Goal: Task Accomplishment & Management: Manage account settings

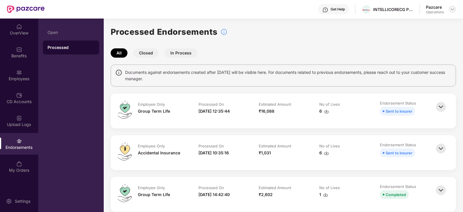
click at [450, 12] on div at bounding box center [452, 9] width 7 height 7
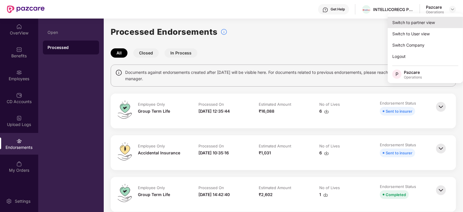
click at [418, 23] on div "Switch to partner view" at bounding box center [425, 22] width 75 height 11
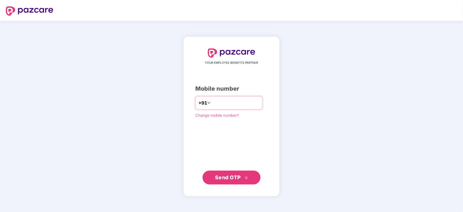
click at [235, 106] on input "number" at bounding box center [236, 102] width 48 height 9
type input "**********"
click at [230, 175] on span "Send OTP" at bounding box center [228, 177] width 26 height 6
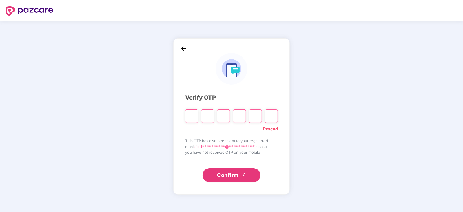
paste input "*"
type input "*"
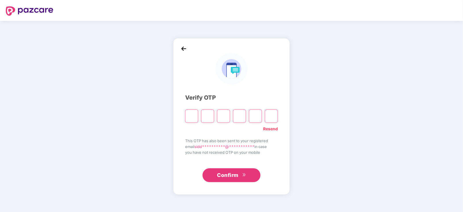
type input "*"
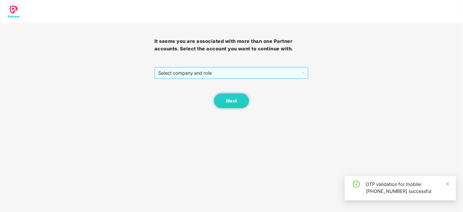
click at [183, 73] on span "Select company and role" at bounding box center [231, 72] width 147 height 11
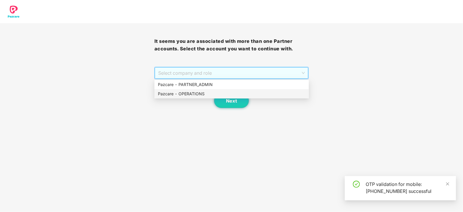
click at [187, 96] on div "Pazcare - OPERATIONS" at bounding box center [231, 94] width 147 height 6
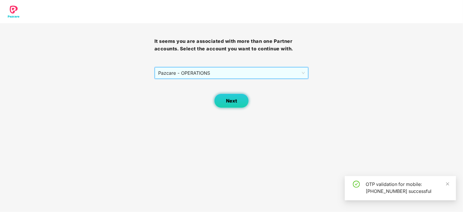
click at [242, 100] on button "Next" at bounding box center [231, 101] width 35 height 14
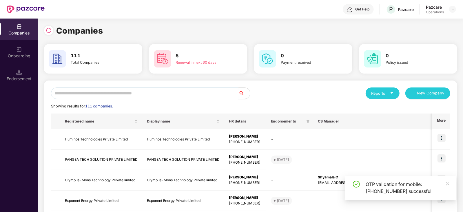
click at [144, 90] on input "text" at bounding box center [144, 93] width 187 height 12
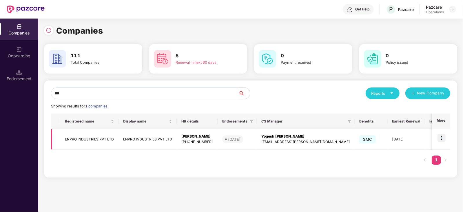
type input "***"
click at [441, 138] on img at bounding box center [441, 138] width 8 height 8
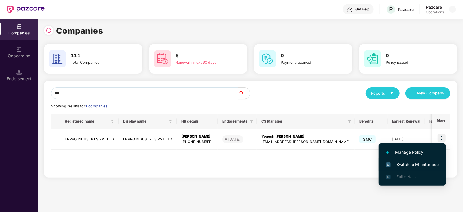
click at [428, 164] on span "Switch to HR interface" at bounding box center [412, 164] width 53 height 6
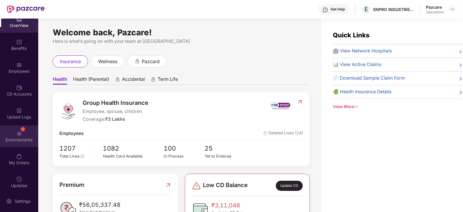
scroll to position [11, 0]
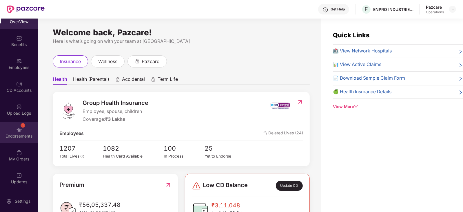
click at [22, 133] on div "Endorsements" at bounding box center [19, 136] width 38 height 6
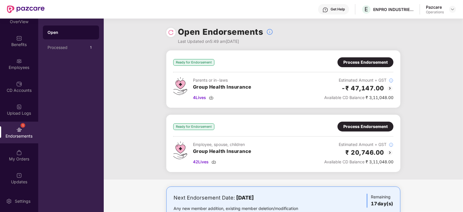
click at [368, 64] on div "Process Endorsement" at bounding box center [365, 62] width 44 height 6
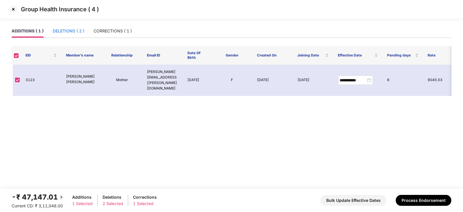
click at [75, 32] on div "DELETIONS ( 2 )" at bounding box center [69, 31] width 32 height 6
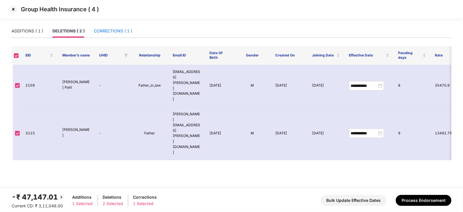
click at [120, 33] on div "CORRECTIONS ( 1 )" at bounding box center [113, 31] width 38 height 6
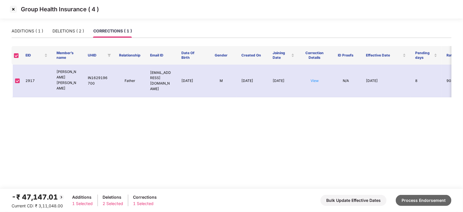
click at [421, 205] on button "Process Endorsement" at bounding box center [424, 200] width 56 height 11
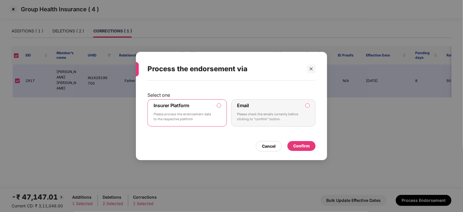
click at [304, 148] on div "Confirm" at bounding box center [301, 146] width 17 height 6
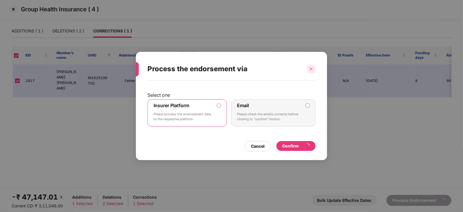
click at [310, 70] on icon "close" at bounding box center [311, 69] width 4 height 4
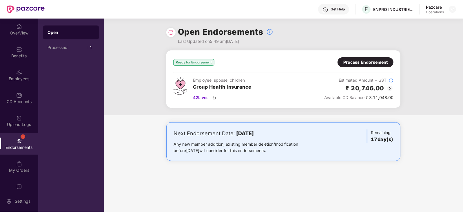
click at [365, 63] on div "Process Endorsement" at bounding box center [365, 62] width 44 height 6
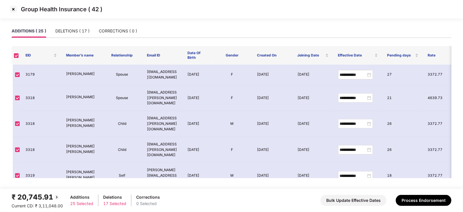
click at [14, 10] on img at bounding box center [13, 9] width 9 height 9
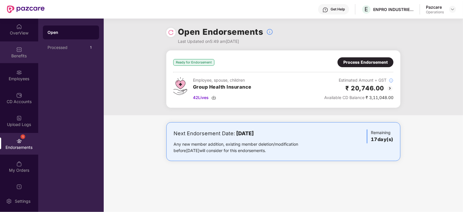
click at [17, 56] on div "Benefits" at bounding box center [19, 56] width 38 height 6
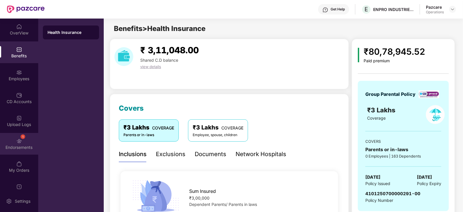
click at [12, 144] on div "1 Endorsements" at bounding box center [19, 144] width 38 height 22
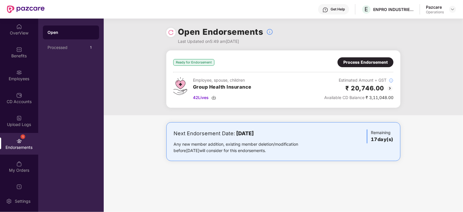
click at [354, 66] on div "Process Endorsement" at bounding box center [365, 62] width 56 height 10
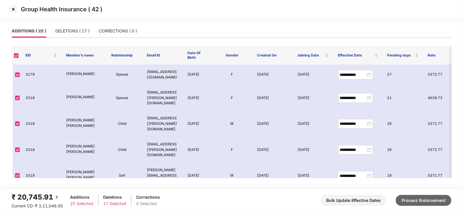
click at [415, 202] on button "Process Endorsement" at bounding box center [424, 200] width 56 height 11
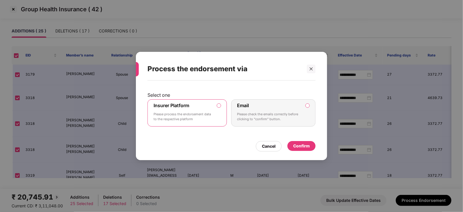
click at [308, 147] on div "Confirm" at bounding box center [301, 146] width 17 height 6
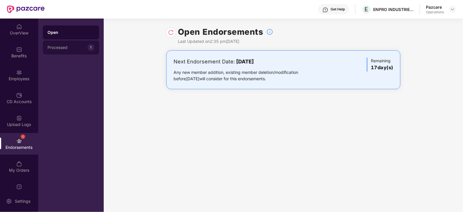
click at [61, 45] on div "Processed" at bounding box center [68, 47] width 40 height 5
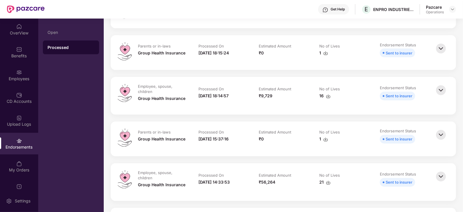
scroll to position [652, 0]
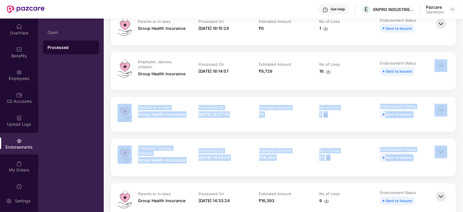
drag, startPoint x: 462, startPoint y: 85, endPoint x: 463, endPoint y: 172, distance: 87.5
click at [463, 172] on html "Get Help E ENPRO INDUSTRIES PVT LTD Pazcare Operations OverView Benefits Employ…" at bounding box center [231, 106] width 463 height 212
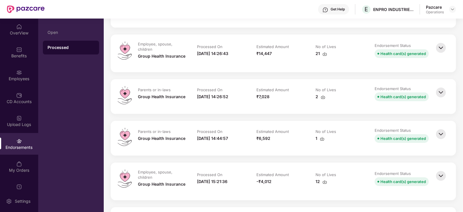
scroll to position [1050, 0]
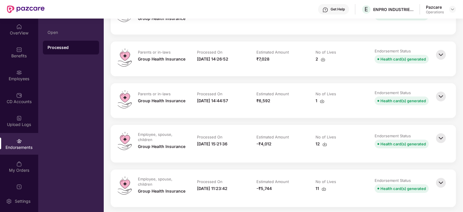
click at [438, 54] on img at bounding box center [441, 54] width 13 height 13
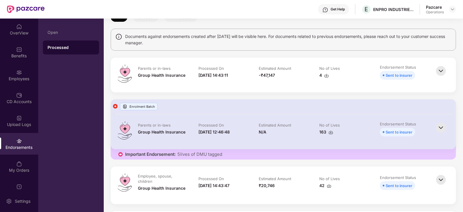
scroll to position [109, 0]
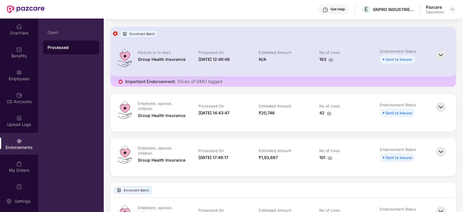
click at [442, 152] on img at bounding box center [441, 151] width 13 height 13
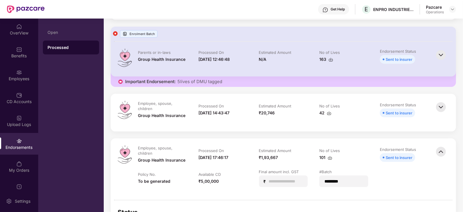
click at [328, 114] on img at bounding box center [329, 113] width 5 height 5
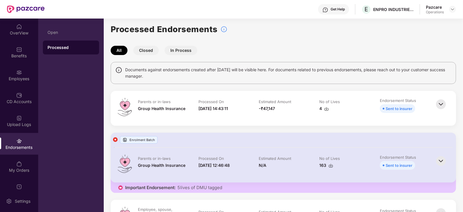
scroll to position [0, 0]
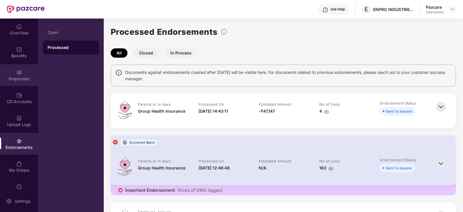
click at [14, 73] on div "Employees" at bounding box center [19, 75] width 38 height 22
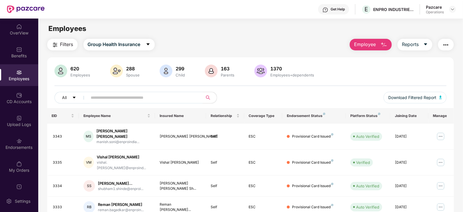
click at [71, 43] on span "Filters" at bounding box center [66, 44] width 13 height 7
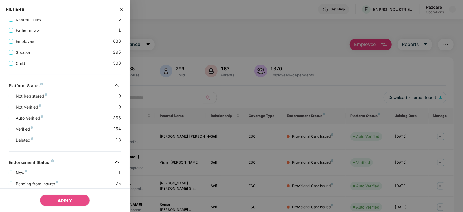
scroll to position [199, 0]
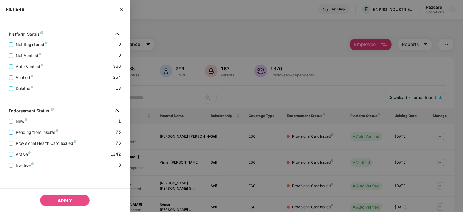
click at [38, 133] on span "Pending from Insurer" at bounding box center [36, 132] width 47 height 6
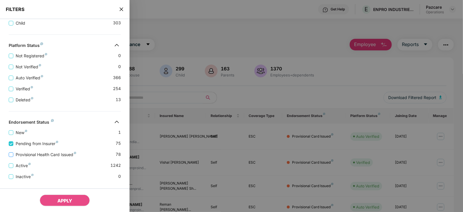
click at [42, 153] on span "Provisional Health Card Issued" at bounding box center [45, 155] width 65 height 6
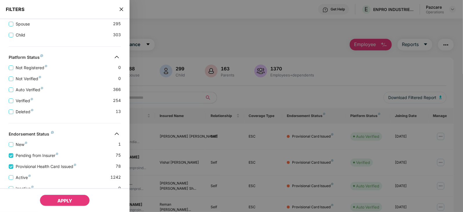
click at [60, 198] on span "APPLY" at bounding box center [64, 201] width 15 height 6
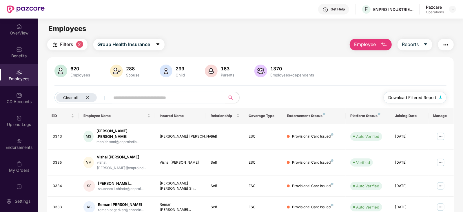
click at [440, 98] on img "button" at bounding box center [440, 97] width 3 height 3
click at [446, 47] on img "button" at bounding box center [445, 44] width 7 height 7
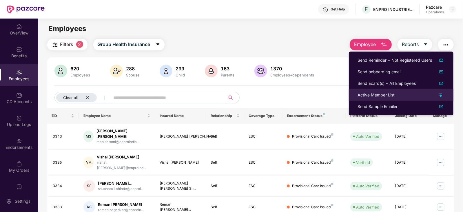
click at [376, 96] on div "Active Member List" at bounding box center [375, 95] width 37 height 6
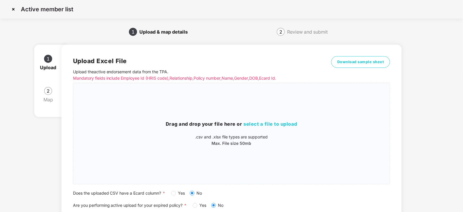
click at [174, 196] on label "Yes" at bounding box center [179, 193] width 16 height 6
click at [261, 122] on span "select a file to upload" at bounding box center [271, 124] width 54 height 6
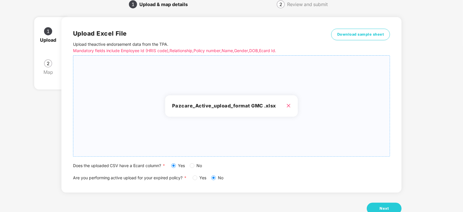
scroll to position [44, 0]
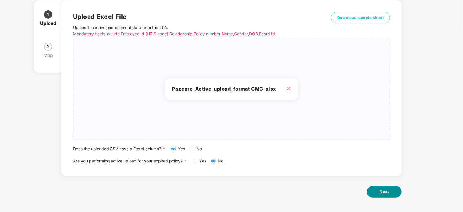
click at [378, 191] on button "Next" at bounding box center [384, 192] width 35 height 12
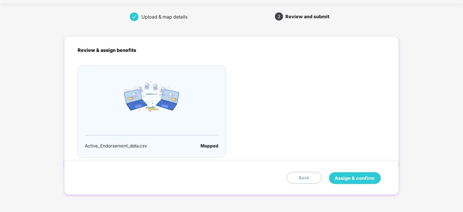
scroll to position [0, 0]
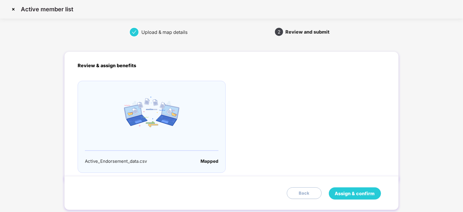
click at [364, 196] on span "Assign & confirm" at bounding box center [355, 193] width 40 height 7
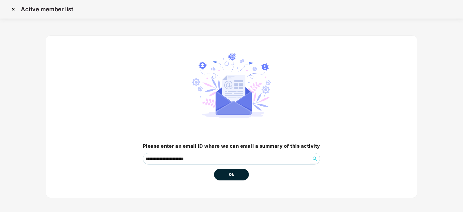
click at [234, 177] on span "Ok" at bounding box center [231, 175] width 5 height 6
click at [233, 177] on span "Ok" at bounding box center [231, 175] width 5 height 6
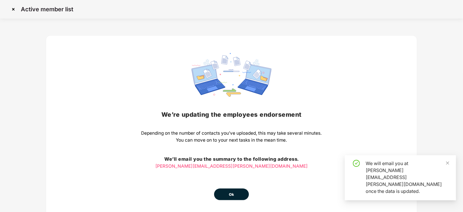
click at [231, 196] on span "Ok" at bounding box center [231, 195] width 5 height 6
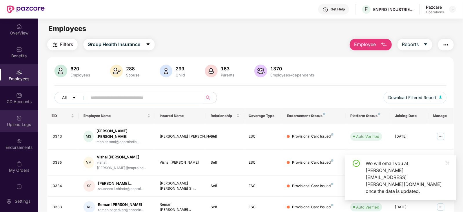
click at [18, 130] on div "Upload Logs" at bounding box center [19, 121] width 38 height 22
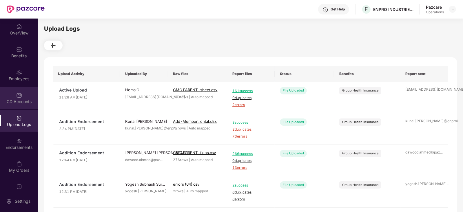
click at [21, 99] on div "CD Accounts" at bounding box center [19, 98] width 38 height 22
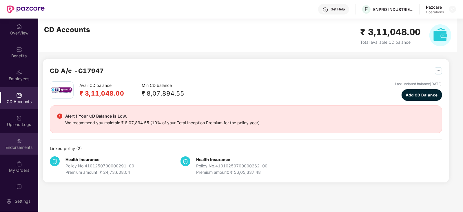
click at [20, 134] on div "Endorsements" at bounding box center [19, 144] width 38 height 22
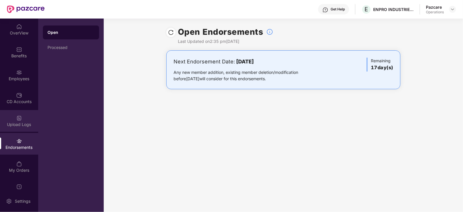
click at [20, 126] on div "Upload Logs" at bounding box center [19, 125] width 38 height 6
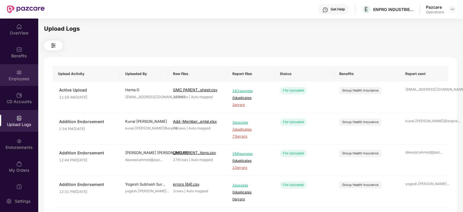
click at [18, 76] on div "Employees" at bounding box center [19, 79] width 38 height 6
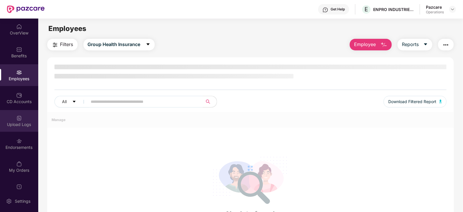
click at [23, 124] on div "Upload Logs" at bounding box center [19, 125] width 38 height 6
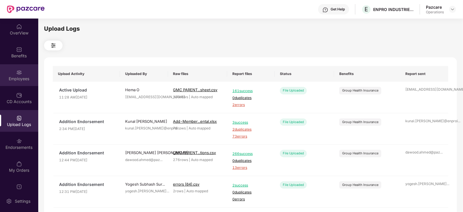
click at [26, 75] on div "Employees" at bounding box center [19, 75] width 38 height 22
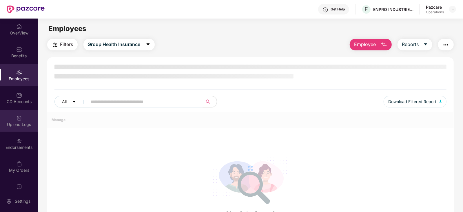
click at [21, 124] on div "Upload Logs" at bounding box center [19, 125] width 38 height 6
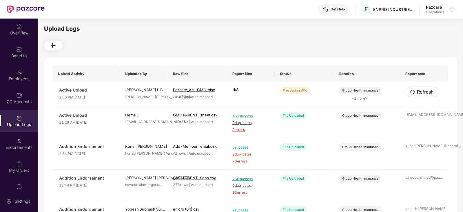
click at [416, 93] on button "Refresh" at bounding box center [422, 92] width 33 height 10
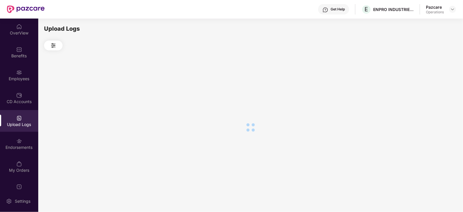
click at [416, 93] on div at bounding box center [250, 127] width 413 height 154
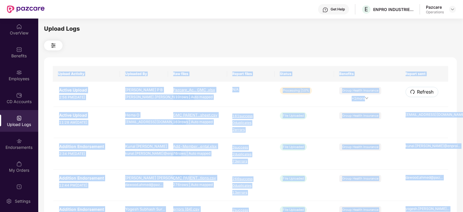
click at [416, 93] on button "Refresh" at bounding box center [422, 92] width 33 height 10
click at [271, 102] on td "N/A" at bounding box center [251, 94] width 48 height 25
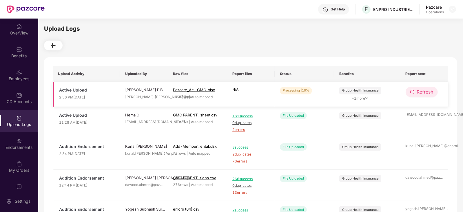
click at [417, 95] on span "Refresh" at bounding box center [425, 91] width 17 height 7
click at [416, 94] on button "Refresh" at bounding box center [422, 92] width 32 height 10
click at [416, 94] on button "Refresh" at bounding box center [422, 92] width 33 height 10
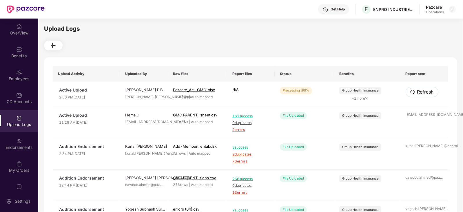
click at [416, 94] on button "Refresh" at bounding box center [422, 92] width 33 height 10
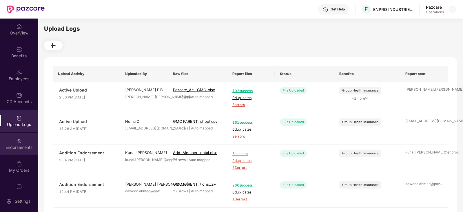
click at [23, 153] on div "Endorsements" at bounding box center [19, 144] width 38 height 22
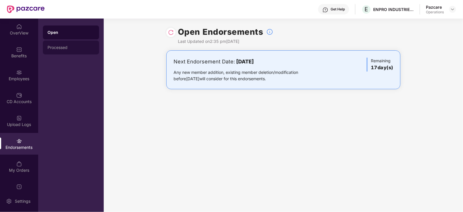
click at [66, 48] on div "Processed" at bounding box center [71, 47] width 47 height 5
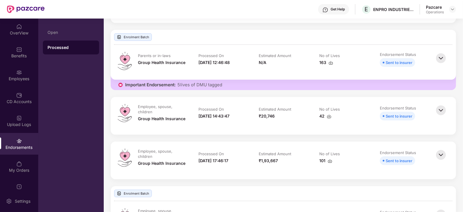
scroll to position [109, 0]
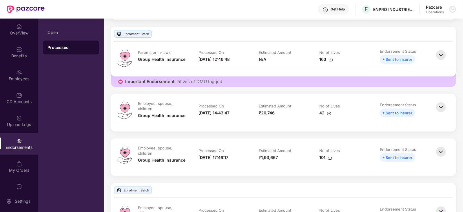
click at [452, 7] on img at bounding box center [452, 9] width 5 height 5
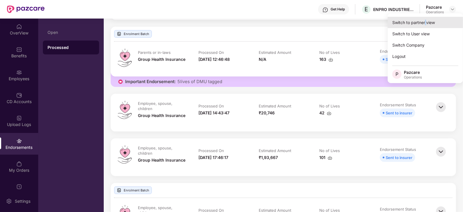
click at [426, 17] on div "Switch to partner view" at bounding box center [425, 22] width 75 height 11
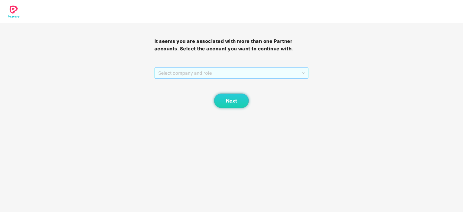
click at [232, 75] on span "Select company and role" at bounding box center [231, 72] width 147 height 11
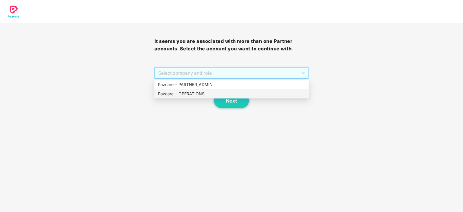
click at [202, 91] on div "Pazcare - OPERATIONS" at bounding box center [231, 94] width 147 height 6
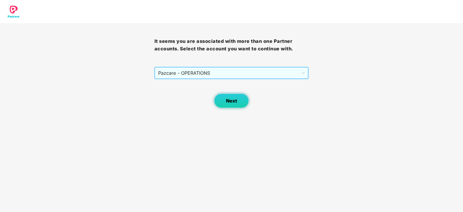
click at [235, 100] on span "Next" at bounding box center [231, 101] width 11 height 6
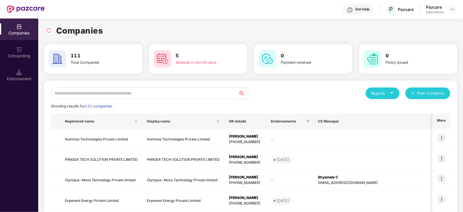
click at [14, 76] on div "Endorsement" at bounding box center [19, 79] width 38 height 6
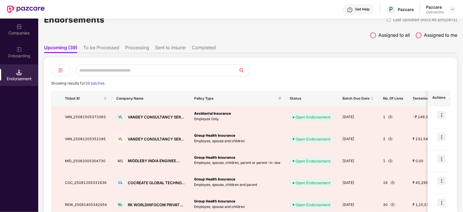
scroll to position [10, 0]
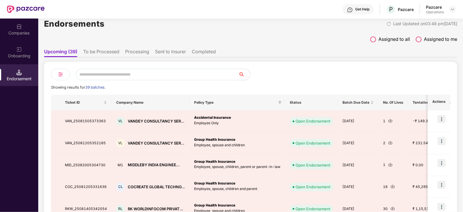
click at [112, 51] on li "To be Processed" at bounding box center [101, 53] width 36 height 8
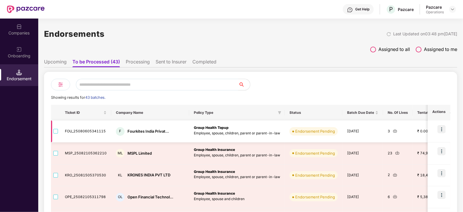
scroll to position [36, 0]
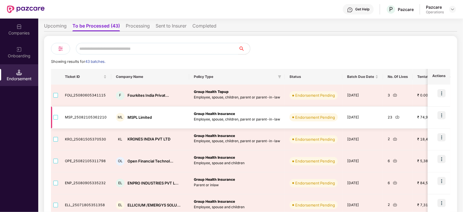
click at [134, 115] on div "MSPL Limited" at bounding box center [139, 118] width 24 height 6
copy div "MSPL Limited"
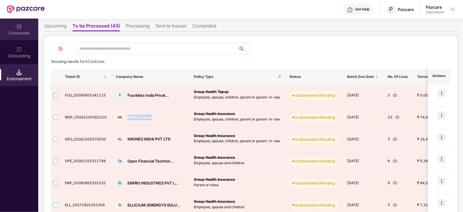
click at [22, 24] on img at bounding box center [19, 27] width 6 height 6
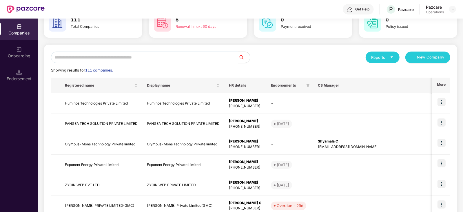
scroll to position [0, 0]
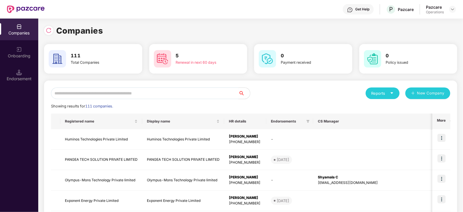
click at [101, 98] on input "text" at bounding box center [144, 93] width 187 height 12
paste input "**********"
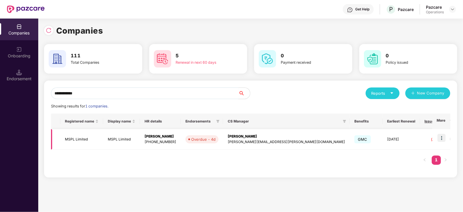
type input "**********"
click at [439, 139] on img at bounding box center [441, 138] width 8 height 8
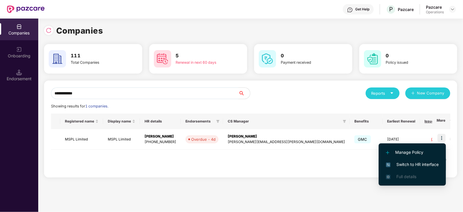
click at [419, 163] on span "Switch to HR interface" at bounding box center [412, 164] width 53 height 6
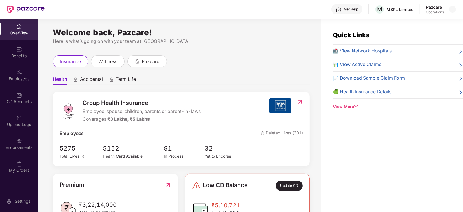
click at [19, 150] on div "Endorsements" at bounding box center [19, 148] width 38 height 6
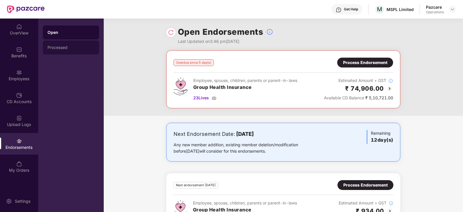
click at [51, 45] on div "Processed" at bounding box center [71, 47] width 47 height 5
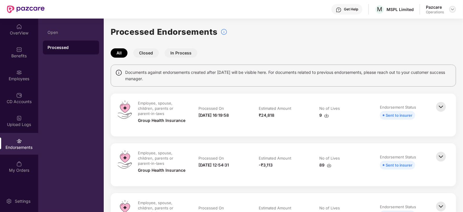
click at [453, 9] on img at bounding box center [452, 9] width 5 height 5
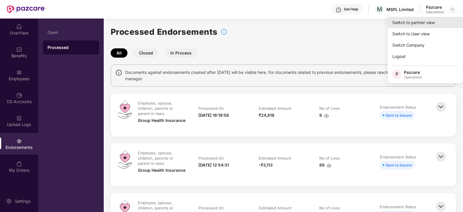
click at [412, 24] on div "Switch to partner view" at bounding box center [425, 22] width 75 height 11
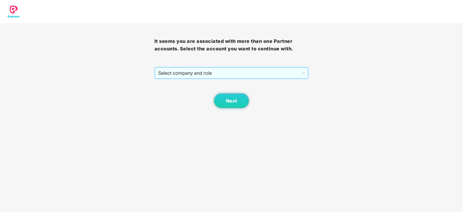
click at [223, 75] on span "Select company and role" at bounding box center [231, 72] width 147 height 11
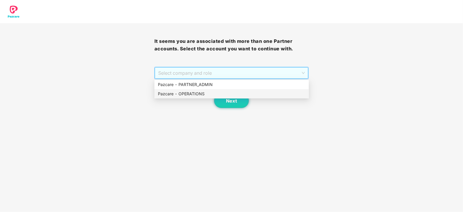
click at [194, 95] on div "Pazcare - OPERATIONS" at bounding box center [231, 94] width 147 height 6
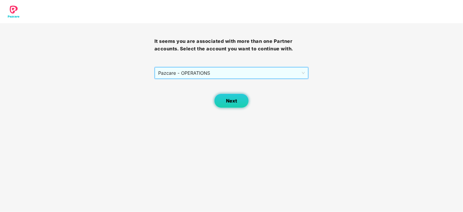
click at [235, 105] on button "Next" at bounding box center [231, 101] width 35 height 14
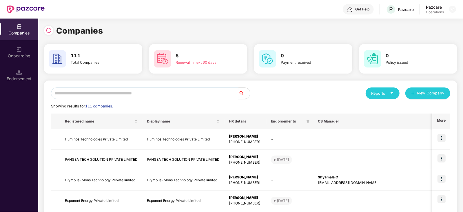
click at [119, 93] on input "text" at bounding box center [144, 93] width 187 height 12
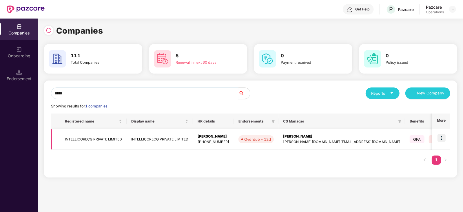
type input "*****"
click at [107, 140] on td "INTELLICORECG PRIVATE LIMITED" at bounding box center [93, 139] width 66 height 21
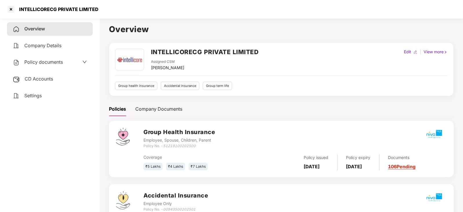
click at [44, 85] on div "CD Accounts" at bounding box center [50, 78] width 86 height 13
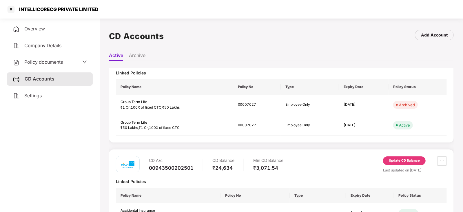
scroll to position [139, 0]
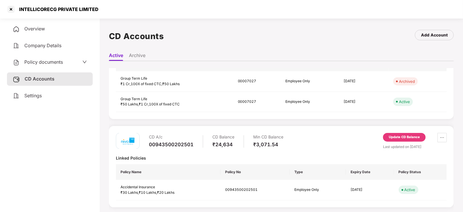
click at [408, 138] on div "Update CD Balance" at bounding box center [404, 137] width 31 height 5
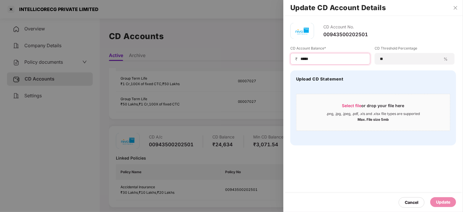
drag, startPoint x: 313, startPoint y: 59, endPoint x: 293, endPoint y: 59, distance: 19.4
click at [293, 59] on div "₹ *****" at bounding box center [330, 59] width 80 height 12
paste input
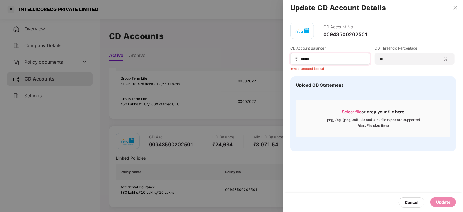
click at [298, 60] on span "₹" at bounding box center [297, 59] width 5 height 6
click at [300, 60] on input "*****" at bounding box center [332, 59] width 65 height 6
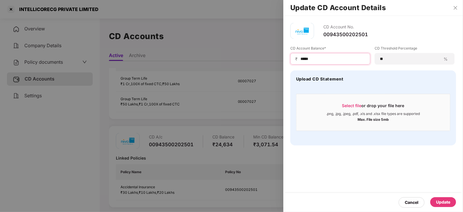
type input "*****"
click at [446, 202] on div "Update" at bounding box center [443, 202] width 14 height 6
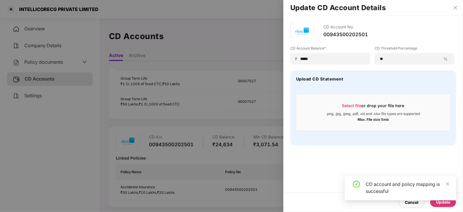
click at [52, 64] on div at bounding box center [231, 106] width 463 height 212
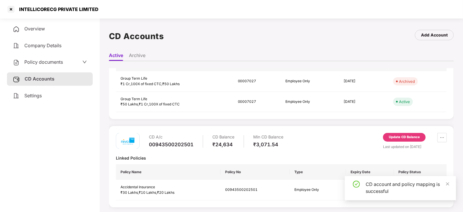
click at [51, 63] on span "Policy documents" at bounding box center [43, 62] width 39 height 6
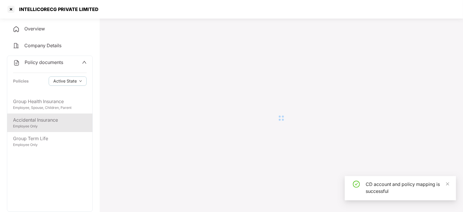
click at [45, 122] on div "Accidental Insurance" at bounding box center [50, 119] width 74 height 7
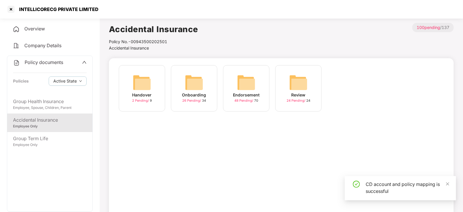
click at [256, 85] on div "Endorsement 48 Pending / 70" at bounding box center [246, 88] width 46 height 46
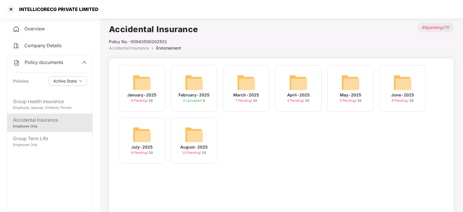
click at [187, 135] on img at bounding box center [194, 134] width 19 height 19
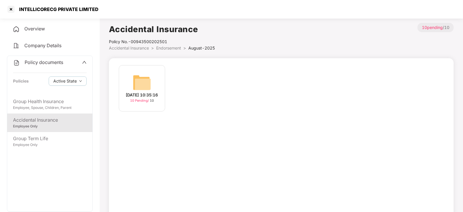
click at [147, 83] on img at bounding box center [142, 82] width 19 height 19
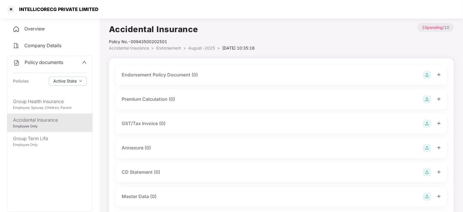
click at [426, 76] on img at bounding box center [427, 75] width 8 height 8
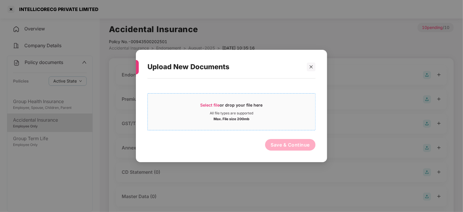
click at [210, 103] on span "Select file" at bounding box center [209, 105] width 19 height 5
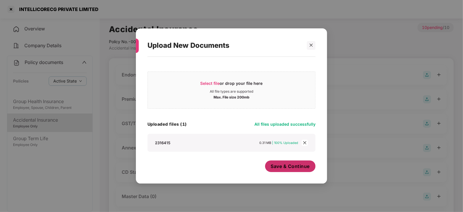
click at [276, 170] on button "Save & Continue" at bounding box center [290, 166] width 51 height 12
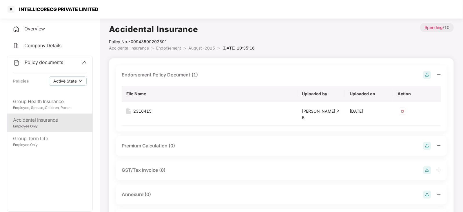
click at [422, 150] on div "Premium Calculation (0)" at bounding box center [281, 146] width 331 height 20
click at [427, 147] on img at bounding box center [427, 146] width 8 height 8
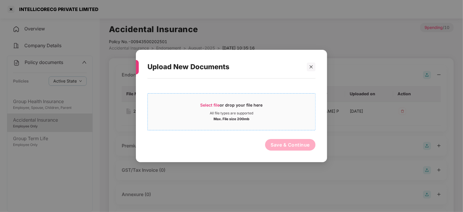
click at [207, 103] on span "Select file" at bounding box center [209, 105] width 19 height 5
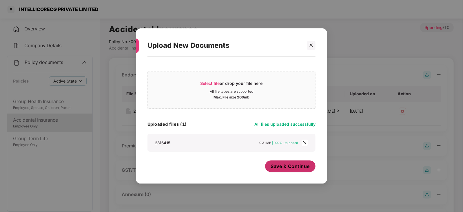
click at [286, 164] on span "Save & Continue" at bounding box center [290, 166] width 39 height 6
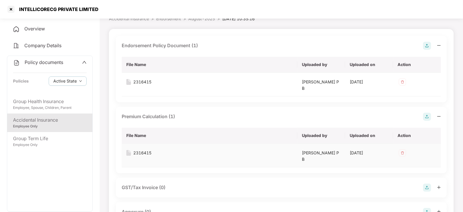
scroll to position [72, 0]
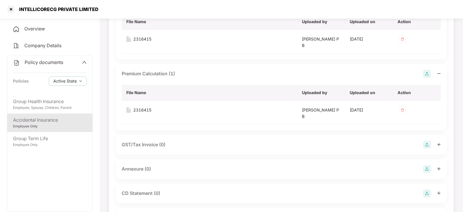
click at [424, 169] on img at bounding box center [427, 169] width 8 height 8
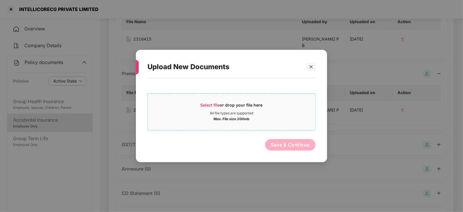
click at [209, 103] on span "Select file" at bounding box center [209, 105] width 19 height 5
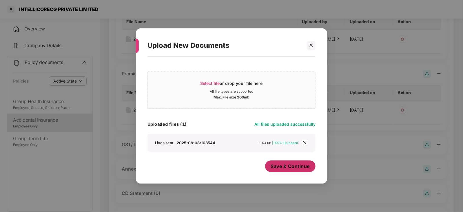
click at [281, 165] on span "Save & Continue" at bounding box center [290, 166] width 39 height 6
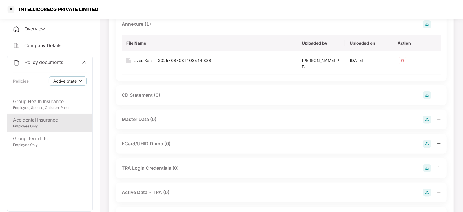
scroll to position [217, 0]
click at [428, 119] on img at bounding box center [427, 119] width 8 height 8
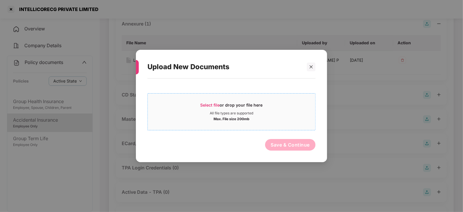
click at [215, 105] on span "Select file" at bounding box center [209, 105] width 19 height 5
click at [312, 67] on icon "close" at bounding box center [311, 67] width 4 height 4
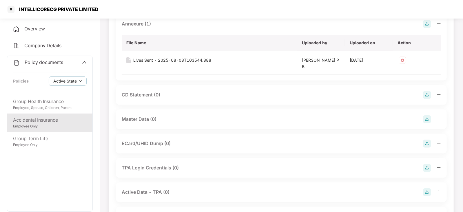
click at [142, 118] on div "Master Data (0)" at bounding box center [139, 119] width 35 height 7
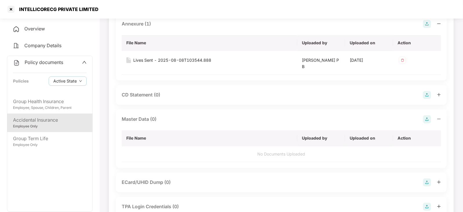
click at [158, 95] on div "CD Statement (0)" at bounding box center [141, 94] width 39 height 7
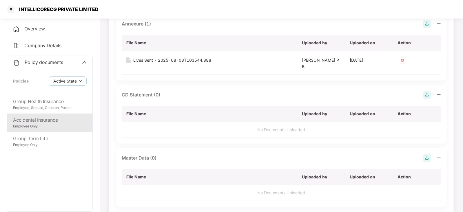
click at [428, 94] on img at bounding box center [427, 95] width 8 height 8
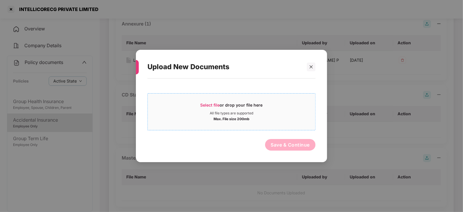
click at [207, 105] on span "Select file" at bounding box center [209, 105] width 19 height 5
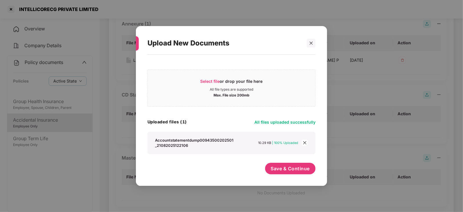
click at [275, 176] on div "Save & Continue" at bounding box center [290, 170] width 51 height 14
click at [277, 174] on div "Save & Continue" at bounding box center [290, 170] width 51 height 14
click at [277, 173] on button "Save & Continue" at bounding box center [290, 169] width 51 height 12
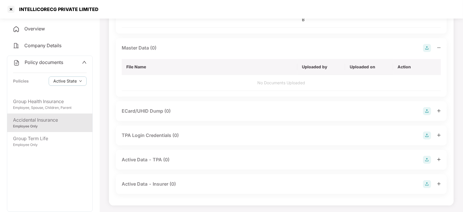
scroll to position [299, 0]
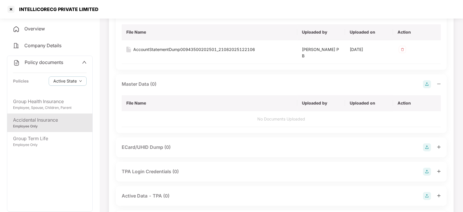
click at [430, 83] on img at bounding box center [427, 84] width 8 height 8
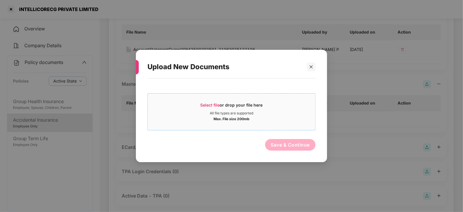
click at [219, 106] on span "Select file" at bounding box center [209, 105] width 19 height 5
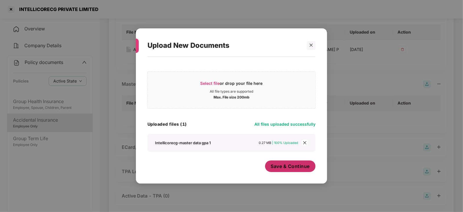
click at [279, 165] on span "Save & Continue" at bounding box center [290, 166] width 39 height 6
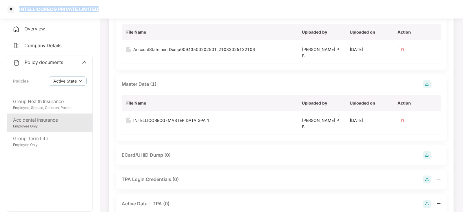
drag, startPoint x: 19, startPoint y: 10, endPoint x: 95, endPoint y: 16, distance: 75.6
click at [99, 15] on div "INTELLICORECG PRIVATE LIMITED" at bounding box center [231, 9] width 463 height 19
copy div "INTELLICORECG PRIVATE LIMITED"
click at [10, 8] on div at bounding box center [10, 9] width 9 height 9
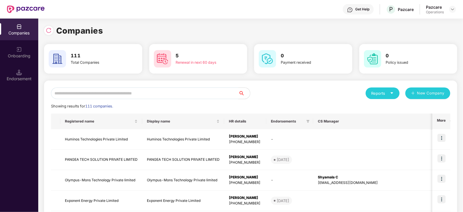
scroll to position [0, 0]
click at [88, 93] on input "text" at bounding box center [144, 93] width 187 height 12
paste input "**********"
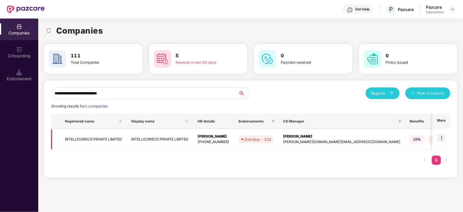
type input "**********"
click at [443, 141] on img at bounding box center [441, 138] width 8 height 8
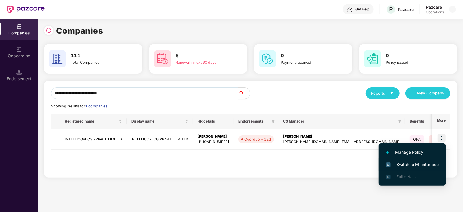
click at [425, 165] on span "Switch to HR interface" at bounding box center [412, 164] width 53 height 6
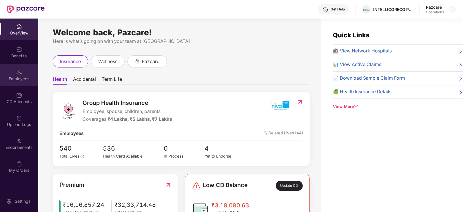
click at [13, 76] on div "Employees" at bounding box center [19, 79] width 38 height 6
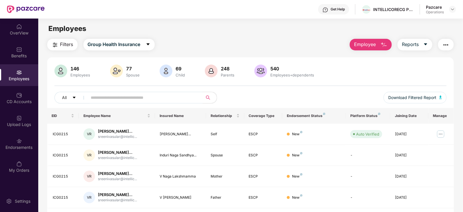
click at [65, 40] on button "Filters" at bounding box center [62, 45] width 30 height 12
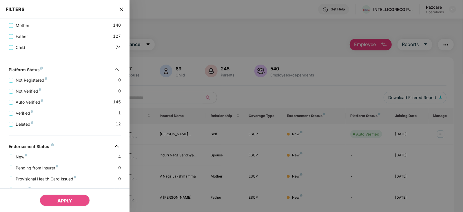
scroll to position [195, 0]
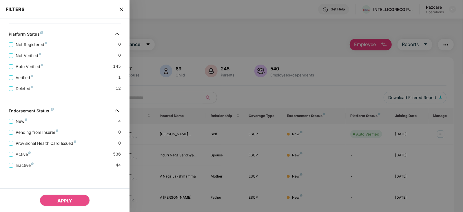
click at [121, 11] on icon "close" at bounding box center [121, 9] width 5 height 5
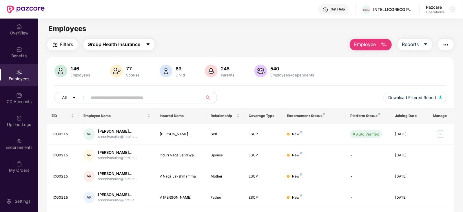
click at [102, 47] on span "Group Health Insurance" at bounding box center [114, 44] width 53 height 7
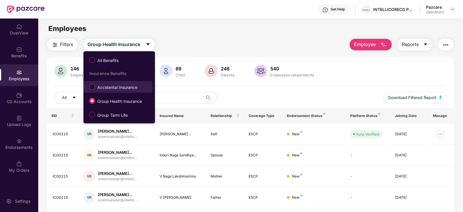
click at [99, 89] on span "Accidental Insurance" at bounding box center [117, 87] width 45 height 6
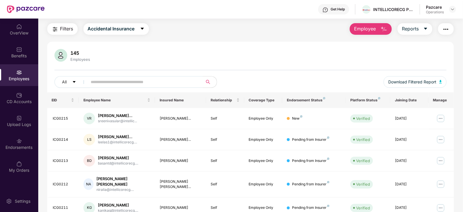
scroll to position [0, 0]
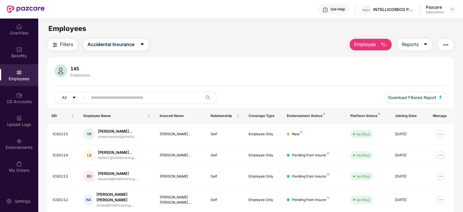
click at [67, 48] on button "Filters" at bounding box center [62, 45] width 30 height 12
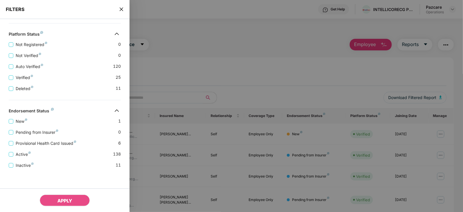
scroll to position [151, 0]
click at [49, 138] on div "Provisional Health Card Issued 6" at bounding box center [65, 141] width 112 height 11
click at [48, 145] on span "Provisional Health Card Issued" at bounding box center [45, 143] width 65 height 6
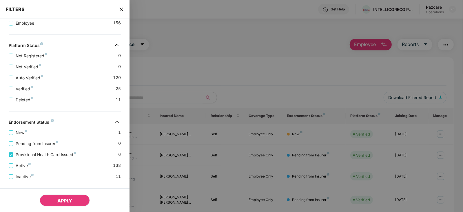
click at [65, 200] on span "APPLY" at bounding box center [64, 201] width 15 height 6
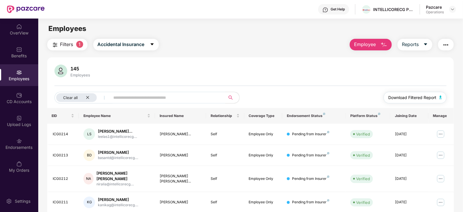
click at [439, 101] on button "Download Filtered Report" at bounding box center [415, 98] width 63 height 12
click at [445, 46] on img "button" at bounding box center [445, 44] width 7 height 7
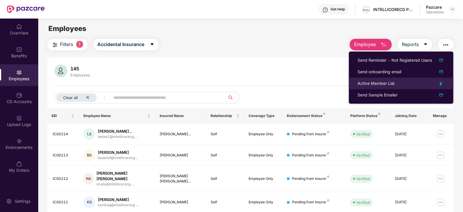
click at [368, 80] on div "Active Member List" at bounding box center [375, 83] width 37 height 6
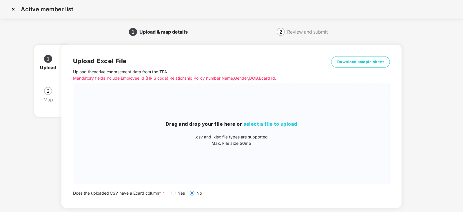
click at [269, 127] on span "select a file to upload" at bounding box center [271, 124] width 54 height 6
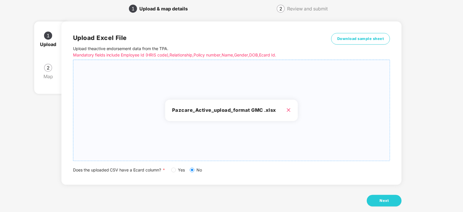
scroll to position [32, 0]
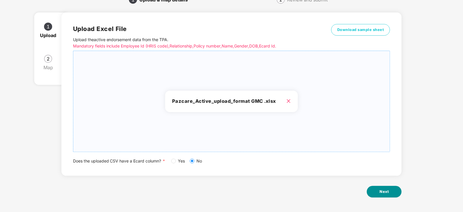
click at [382, 196] on button "Next" at bounding box center [384, 192] width 35 height 12
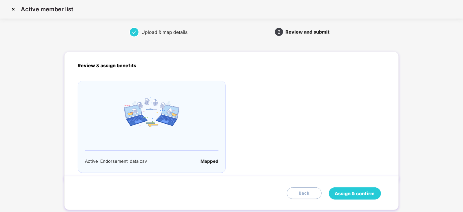
click at [356, 191] on span "Assign & confirm" at bounding box center [355, 193] width 40 height 7
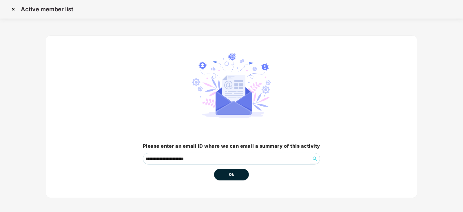
click at [227, 176] on button "Ok" at bounding box center [231, 175] width 35 height 12
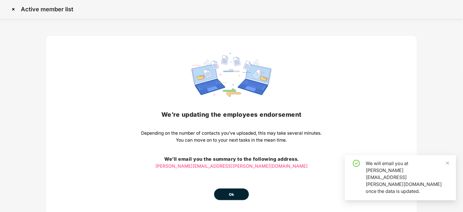
click at [230, 176] on div "We’re updating the employees endorsement Depending on the number of contacts yo…" at bounding box center [231, 126] width 180 height 147
click at [238, 202] on div "We’re updating the employees endorsement Depending on the number of contacts yo…" at bounding box center [231, 126] width 371 height 183
click at [237, 194] on button "Ok" at bounding box center [231, 195] width 35 height 12
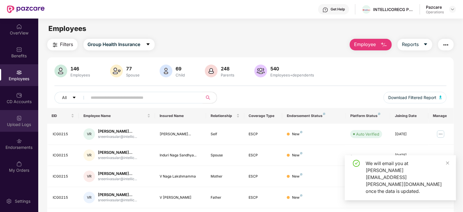
click at [22, 123] on div "Upload Logs" at bounding box center [19, 125] width 38 height 6
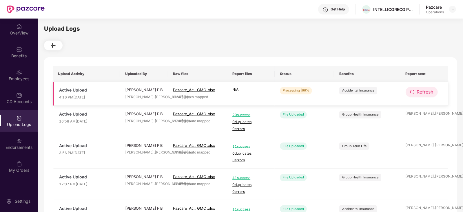
click at [422, 90] on span "Refresh" at bounding box center [425, 91] width 17 height 7
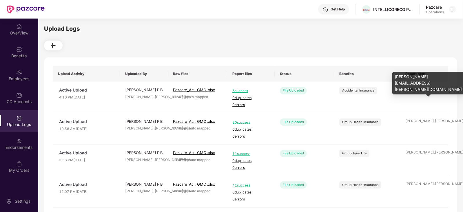
click at [422, 90] on div "siddique.ahmed@pa ..." at bounding box center [425, 90] width 38 height 6
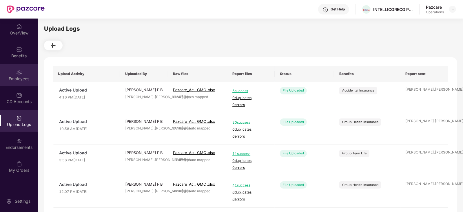
click at [11, 80] on div "Employees" at bounding box center [19, 79] width 38 height 6
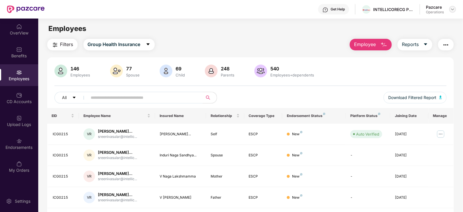
click at [453, 8] on img at bounding box center [452, 9] width 5 height 5
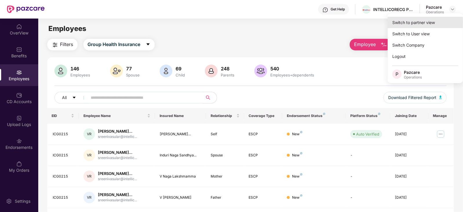
click at [436, 21] on div "Switch to partner view" at bounding box center [425, 22] width 75 height 11
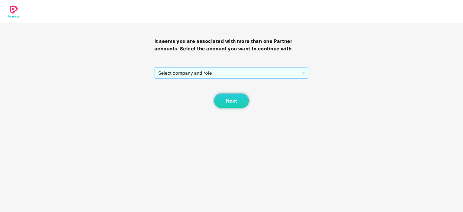
click at [229, 76] on span "Select company and role" at bounding box center [231, 72] width 147 height 11
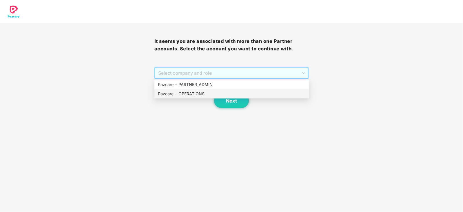
click at [201, 93] on div "Pazcare - OPERATIONS" at bounding box center [231, 94] width 147 height 6
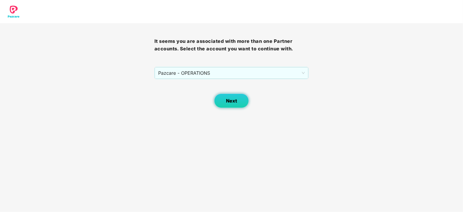
click at [232, 105] on button "Next" at bounding box center [231, 101] width 35 height 14
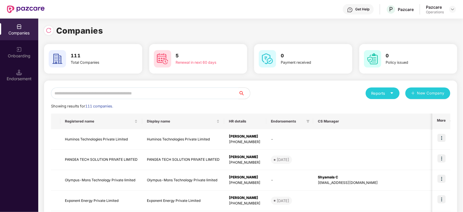
click at [137, 96] on input "text" at bounding box center [144, 93] width 187 height 12
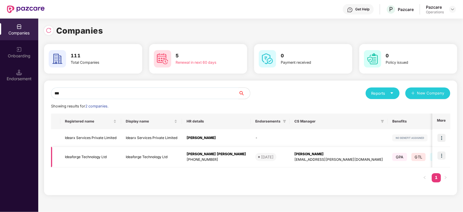
type input "***"
click at [85, 157] on td "Ideaforge Technology Ltd" at bounding box center [90, 157] width 61 height 21
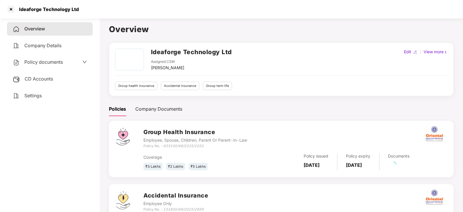
click at [42, 81] on span "CD Accounts" at bounding box center [39, 79] width 28 height 6
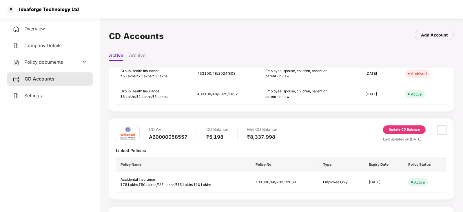
scroll to position [109, 0]
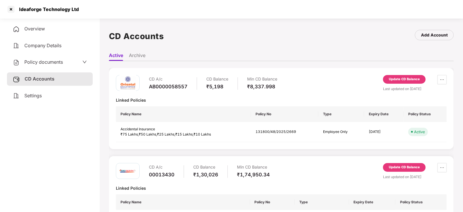
click at [393, 81] on div "Update CD Balance" at bounding box center [404, 79] width 31 height 5
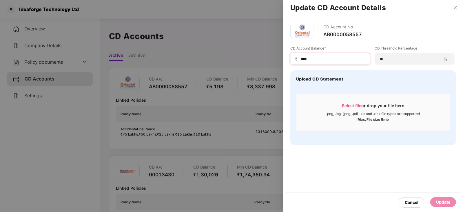
drag, startPoint x: 313, startPoint y: 62, endPoint x: 314, endPoint y: 59, distance: 3.5
click at [314, 61] on div "₹ ****" at bounding box center [330, 59] width 80 height 12
drag, startPoint x: 314, startPoint y: 58, endPoint x: 284, endPoint y: 58, distance: 29.8
click at [284, 58] on div "CD Account No. AB0000058557 CD Account Balance* ₹ **** CD Threshold Percentage …" at bounding box center [373, 84] width 180 height 136
paste input "*"
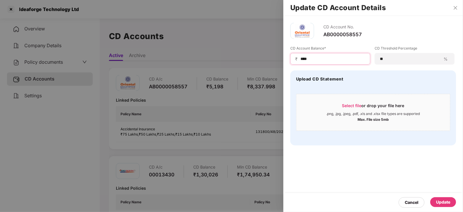
type input "****"
click at [452, 203] on div "Update" at bounding box center [443, 202] width 26 height 10
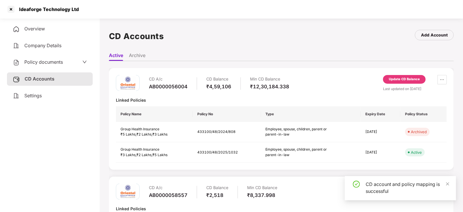
click at [43, 63] on span "Policy documents" at bounding box center [43, 62] width 39 height 6
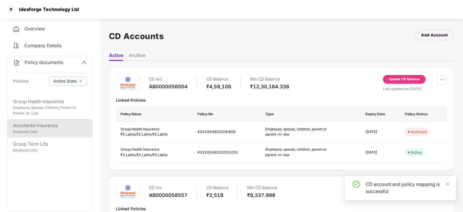
click at [44, 131] on div "Employee Only" at bounding box center [50, 132] width 74 height 6
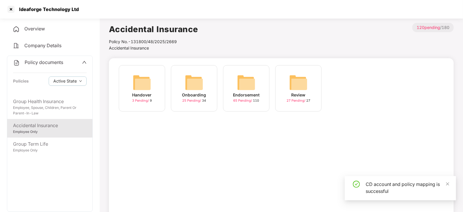
click at [245, 82] on img at bounding box center [246, 82] width 19 height 19
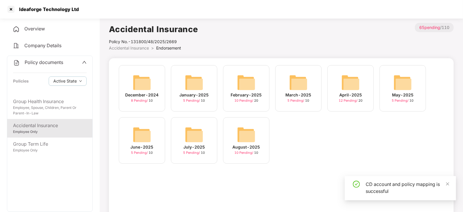
click at [245, 135] on img at bounding box center [246, 134] width 19 height 19
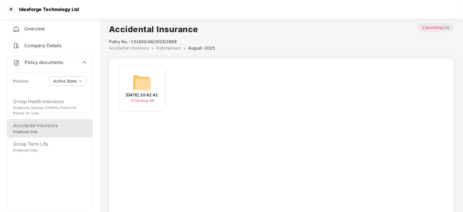
click at [140, 78] on img at bounding box center [142, 82] width 19 height 19
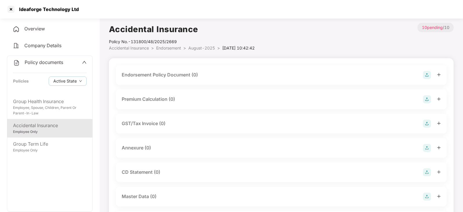
click at [429, 77] on img at bounding box center [427, 75] width 8 height 8
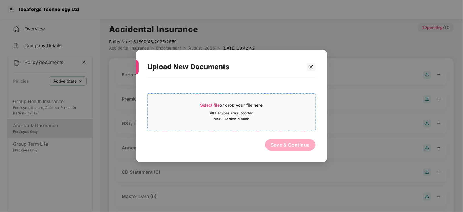
click at [213, 104] on span "Select file" at bounding box center [209, 105] width 19 height 5
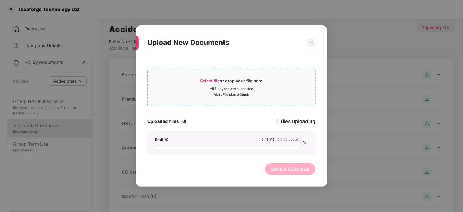
click at [212, 79] on span "Select file" at bounding box center [209, 80] width 19 height 5
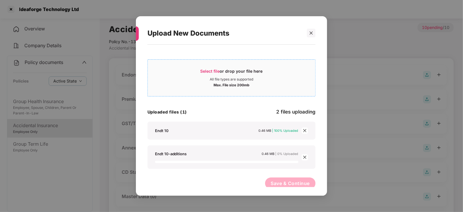
click at [219, 72] on span "Select file" at bounding box center [209, 71] width 19 height 5
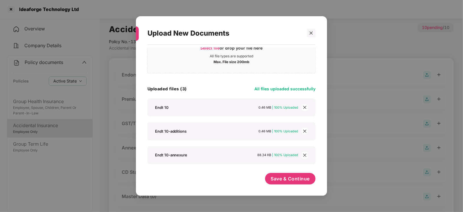
scroll to position [23, 0]
click at [305, 180] on span "Save & Continue" at bounding box center [290, 179] width 39 height 6
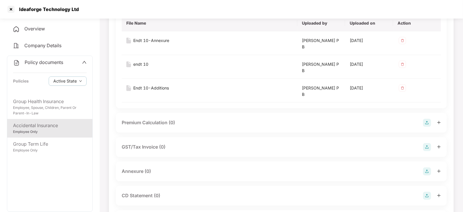
scroll to position [72, 0]
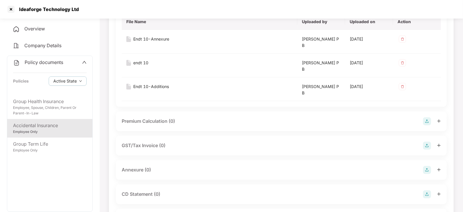
click at [425, 122] on img at bounding box center [427, 121] width 8 height 8
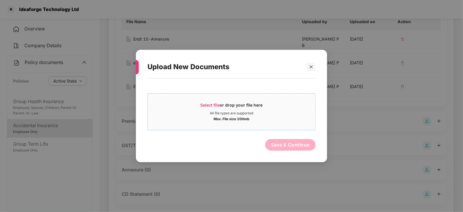
click at [209, 108] on div "Select file or drop your file here" at bounding box center [231, 106] width 62 height 9
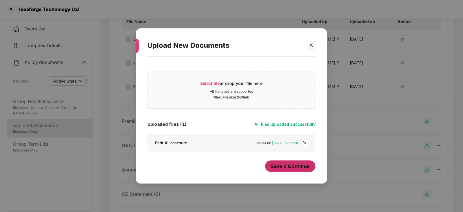
click at [272, 169] on span "Save & Continue" at bounding box center [290, 166] width 39 height 6
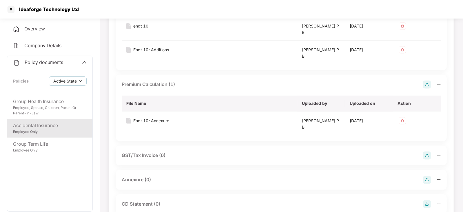
scroll to position [109, 0]
click at [430, 180] on img at bounding box center [427, 180] width 8 height 8
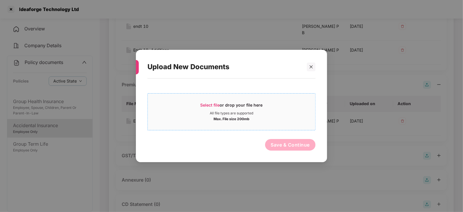
click at [213, 106] on span "Select file" at bounding box center [209, 105] width 19 height 5
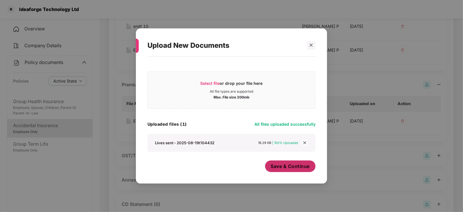
click at [280, 172] on button "Save & Continue" at bounding box center [290, 166] width 51 height 12
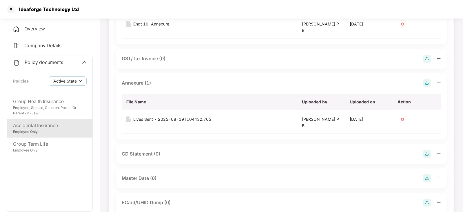
scroll to position [217, 0]
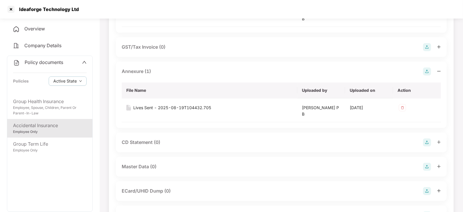
click at [427, 143] on img at bounding box center [427, 142] width 8 height 8
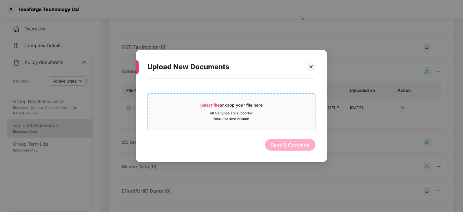
click at [207, 103] on span "Select file" at bounding box center [209, 105] width 19 height 5
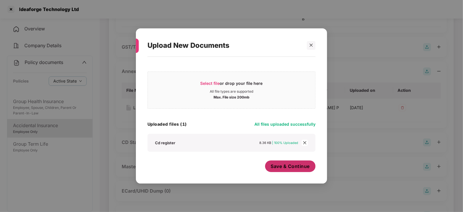
click at [293, 172] on button "Save & Continue" at bounding box center [290, 166] width 51 height 12
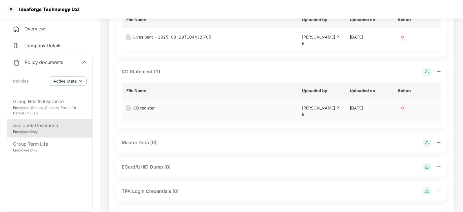
scroll to position [289, 0]
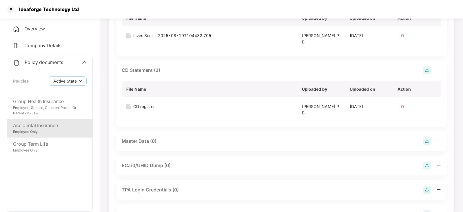
click at [428, 140] on img at bounding box center [427, 141] width 8 height 8
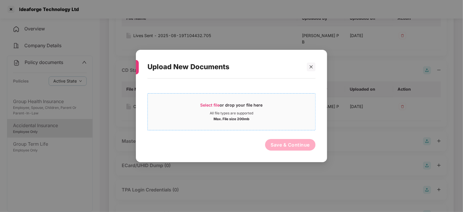
click at [211, 103] on span "Select file" at bounding box center [209, 105] width 19 height 5
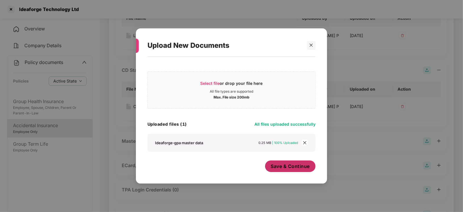
click at [294, 163] on span "Save & Continue" at bounding box center [290, 166] width 39 height 6
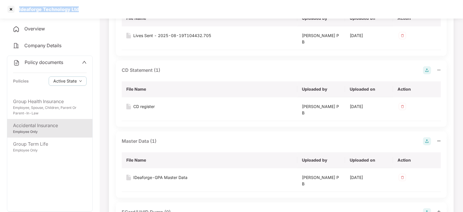
drag, startPoint x: 20, startPoint y: 9, endPoint x: 80, endPoint y: 8, distance: 60.0
click at [80, 8] on div "Ideaforge Technology Ltd" at bounding box center [231, 9] width 463 height 19
copy div "Ideaforge Technology Ltd"
click at [12, 11] on div at bounding box center [10, 9] width 9 height 9
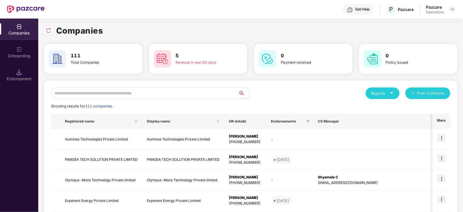
drag, startPoint x: 123, startPoint y: 99, endPoint x: 119, endPoint y: 96, distance: 4.9
click at [118, 94] on input "text" at bounding box center [144, 93] width 187 height 12
paste input "**********"
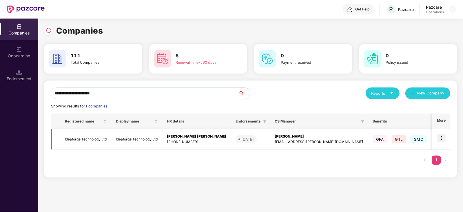
type input "**********"
click at [442, 137] on img at bounding box center [441, 138] width 8 height 8
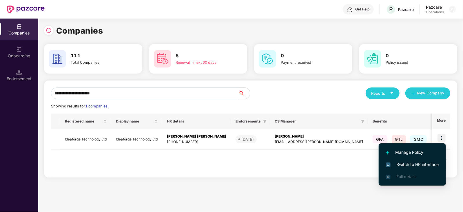
click at [419, 166] on span "Switch to HR interface" at bounding box center [412, 164] width 53 height 6
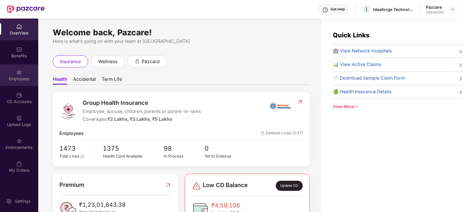
click at [20, 74] on img at bounding box center [19, 73] width 6 height 6
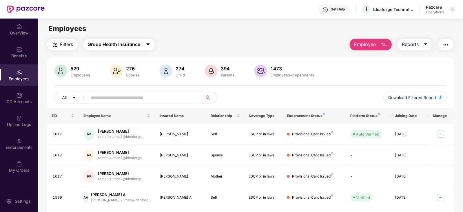
click at [115, 46] on span "Group Health Insurance" at bounding box center [114, 44] width 53 height 7
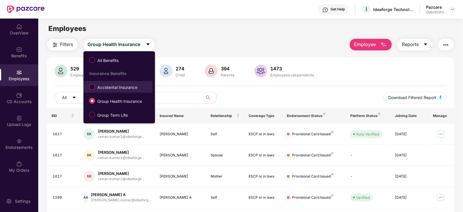
click at [116, 88] on span "Accidental Insurance" at bounding box center [117, 87] width 45 height 6
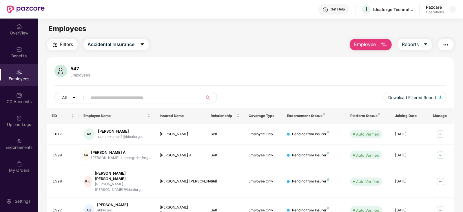
click at [59, 46] on button "Filters" at bounding box center [62, 45] width 30 height 12
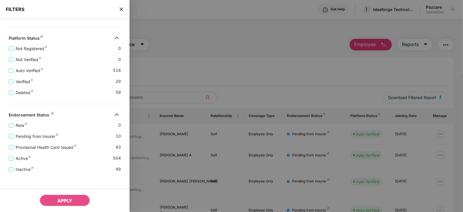
scroll to position [151, 0]
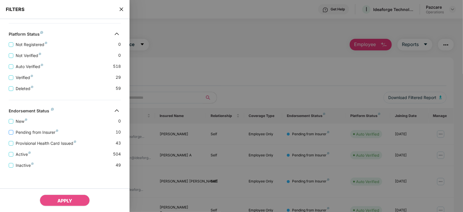
click at [45, 133] on span "Pending from Insurer" at bounding box center [36, 132] width 47 height 6
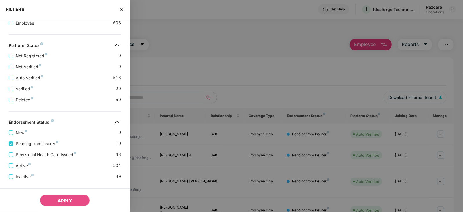
click at [51, 159] on div "Active 504" at bounding box center [65, 163] width 112 height 11
click at [50, 158] on div "Active 504" at bounding box center [65, 163] width 112 height 11
click at [50, 157] on span "Provisional Health Card Issued" at bounding box center [45, 155] width 65 height 6
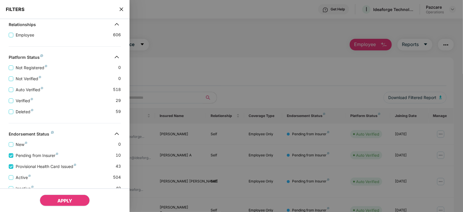
click at [62, 203] on span "APPLY" at bounding box center [64, 201] width 15 height 6
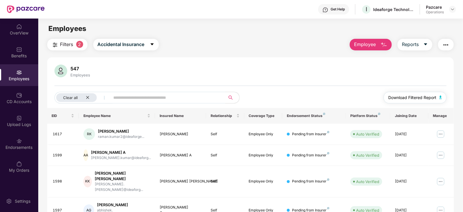
click at [437, 98] on button "Download Filtered Report" at bounding box center [415, 98] width 63 height 12
click at [443, 48] on img "button" at bounding box center [445, 44] width 7 height 7
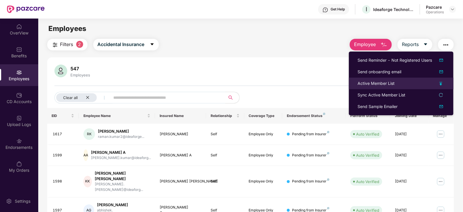
click at [371, 85] on div "Active Member List" at bounding box center [375, 83] width 37 height 6
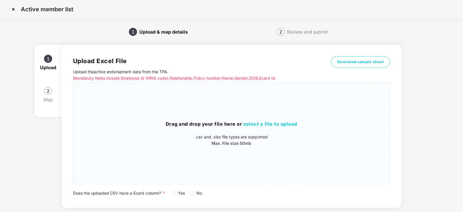
click at [196, 193] on span "No" at bounding box center [199, 193] width 10 height 6
click at [256, 122] on span "select a file to upload" at bounding box center [271, 124] width 54 height 6
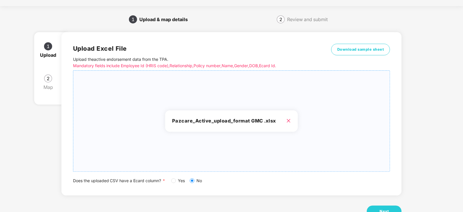
scroll to position [32, 0]
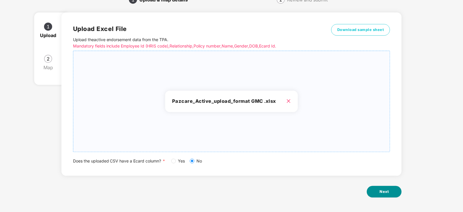
click at [379, 190] on button "Next" at bounding box center [384, 192] width 35 height 12
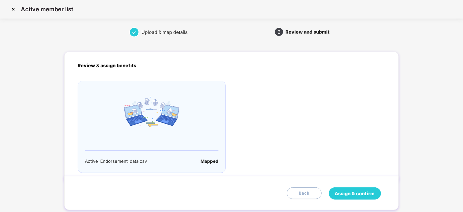
click at [342, 191] on span "Assign & confirm" at bounding box center [355, 193] width 40 height 7
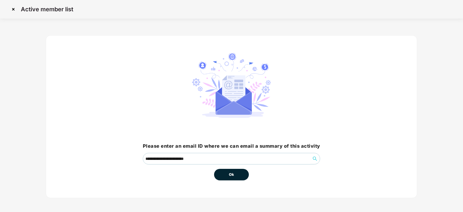
click at [222, 176] on button "Ok" at bounding box center [231, 175] width 35 height 12
click at [227, 176] on button "Ok" at bounding box center [231, 175] width 35 height 12
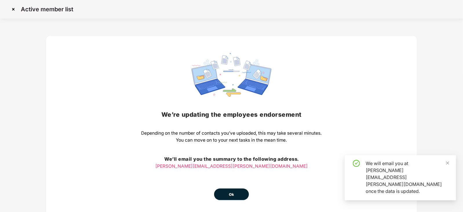
click at [237, 174] on div "We’re updating the employees endorsement Depending on the number of contacts yo…" at bounding box center [231, 126] width 180 height 147
click at [233, 187] on div "We’re updating the employees endorsement Depending on the number of contacts yo…" at bounding box center [231, 126] width 180 height 147
click at [234, 194] on button "Ok" at bounding box center [231, 195] width 35 height 12
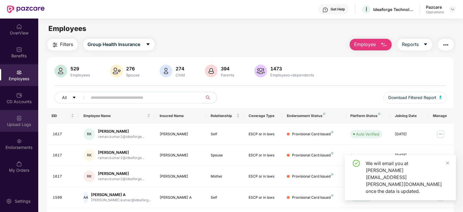
click at [12, 126] on div "Upload Logs" at bounding box center [19, 125] width 38 height 6
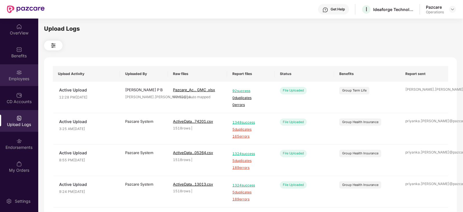
click at [17, 79] on div "Employees" at bounding box center [19, 79] width 38 height 6
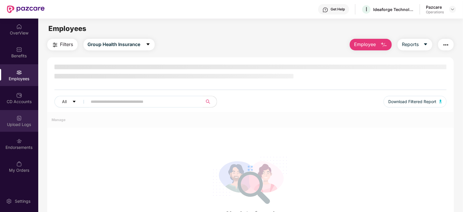
click at [19, 115] on div at bounding box center [19, 118] width 6 height 6
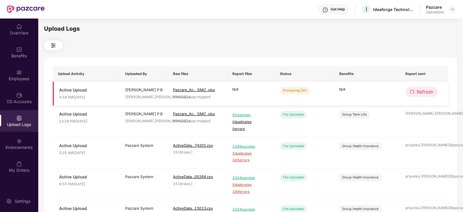
click at [428, 90] on span "Refresh" at bounding box center [425, 91] width 17 height 7
click at [429, 90] on span "Refresh" at bounding box center [425, 91] width 17 height 7
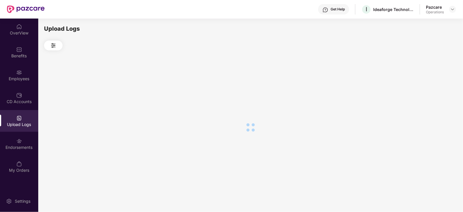
click at [429, 90] on div at bounding box center [250, 127] width 413 height 154
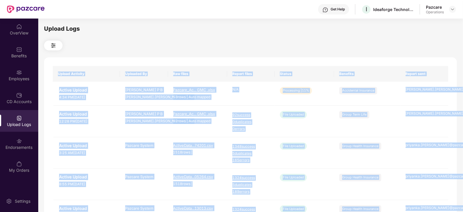
click at [311, 72] on th "Status" at bounding box center [304, 74] width 59 height 16
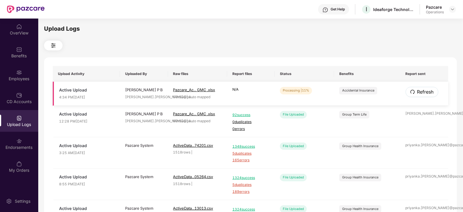
click at [412, 89] on button "Refresh" at bounding box center [422, 92] width 33 height 10
click at [413, 90] on icon "redo" at bounding box center [412, 92] width 5 height 5
click at [413, 90] on icon "redo" at bounding box center [412, 92] width 4 height 4
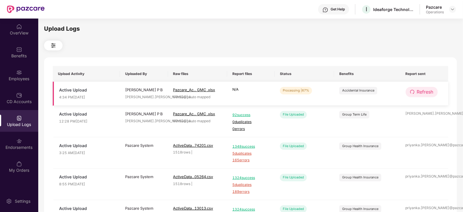
click at [420, 90] on span "Refresh" at bounding box center [425, 91] width 17 height 7
click at [430, 91] on span "Refresh" at bounding box center [425, 91] width 17 height 7
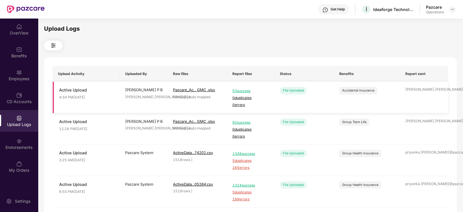
click at [266, 112] on td "53 success 0 duplicates 0 errors" at bounding box center [251, 98] width 48 height 32
click at [20, 147] on div "Endorsements" at bounding box center [19, 148] width 38 height 6
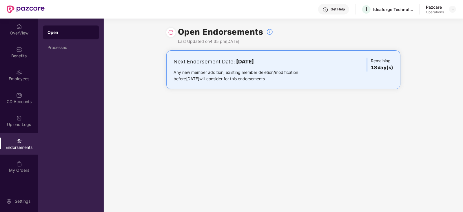
click at [19, 145] on div "Endorsements" at bounding box center [19, 148] width 38 height 6
click at [17, 140] on img at bounding box center [19, 141] width 6 height 6
click at [59, 48] on div "Processed" at bounding box center [71, 47] width 47 height 5
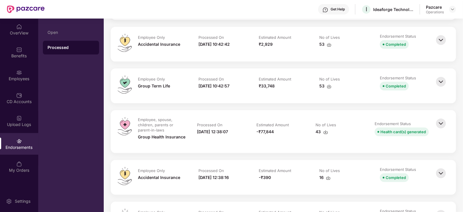
scroll to position [833, 0]
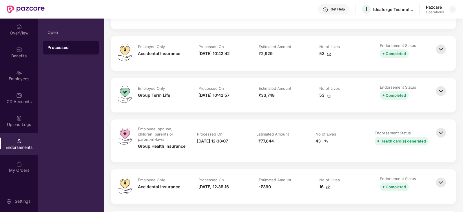
click at [439, 93] on img at bounding box center [441, 91] width 13 height 13
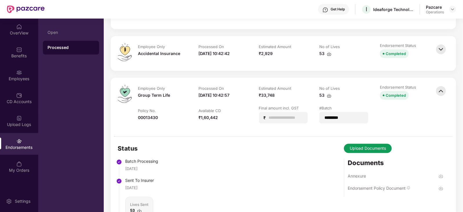
click at [439, 51] on img at bounding box center [441, 49] width 13 height 13
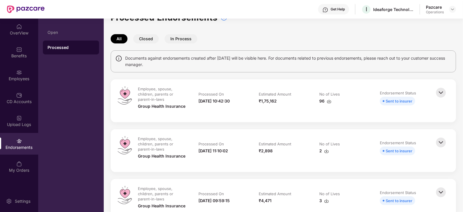
scroll to position [0, 0]
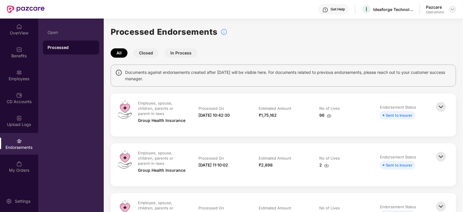
click at [450, 9] on div at bounding box center [452, 9] width 7 height 7
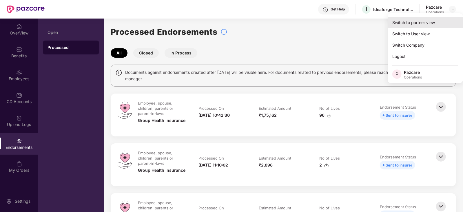
click at [412, 24] on div "Switch to partner view" at bounding box center [425, 22] width 75 height 11
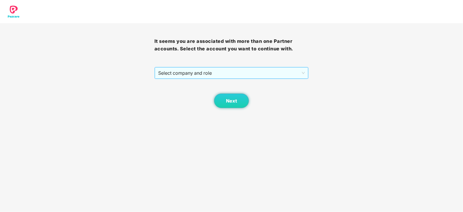
click at [214, 76] on span "Select company and role" at bounding box center [231, 72] width 147 height 11
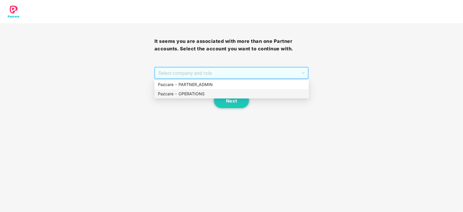
click at [197, 94] on div "Pazcare - OPERATIONS" at bounding box center [231, 94] width 147 height 6
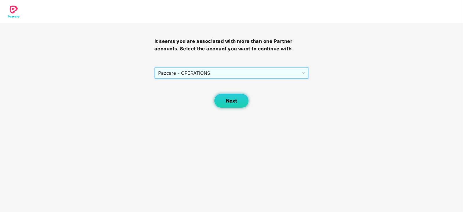
click at [230, 100] on span "Next" at bounding box center [231, 101] width 11 height 6
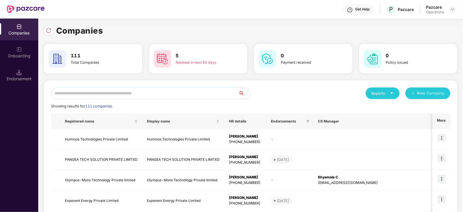
click at [99, 93] on input "text" at bounding box center [144, 93] width 187 height 12
paste input "**********"
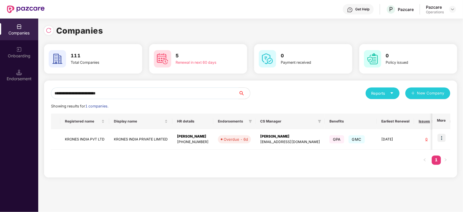
type input "**********"
click at [81, 142] on td "KRONES INDIA PVT LTD" at bounding box center [84, 139] width 49 height 21
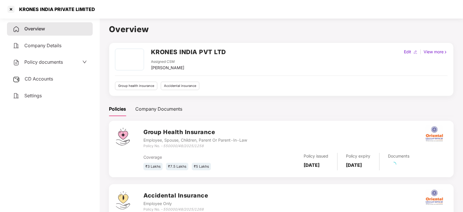
click at [42, 79] on span "CD Accounts" at bounding box center [39, 79] width 28 height 6
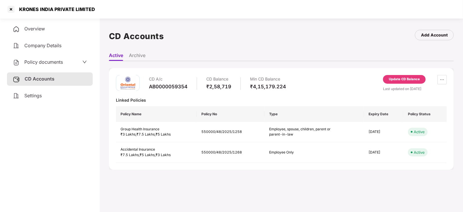
click at [413, 81] on div "Update CD Balance" at bounding box center [404, 79] width 31 height 5
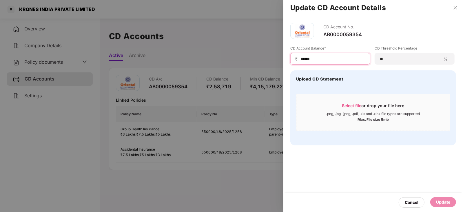
drag, startPoint x: 318, startPoint y: 60, endPoint x: 291, endPoint y: 54, distance: 27.9
click at [291, 54] on div "₹ ******" at bounding box center [330, 59] width 80 height 12
paste input
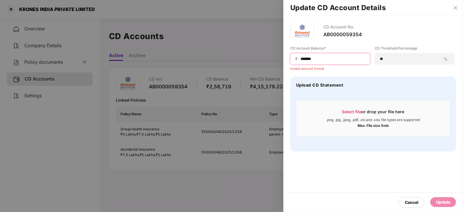
click at [300, 60] on input "******" at bounding box center [332, 59] width 65 height 6
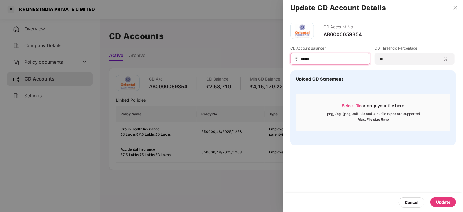
type input "******"
click at [440, 204] on div "Update" at bounding box center [443, 202] width 14 height 6
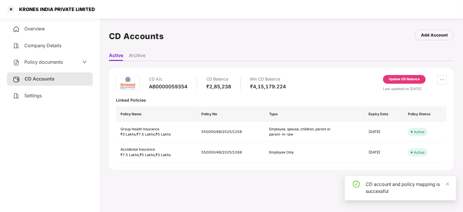
click at [37, 64] on span "Policy documents" at bounding box center [43, 62] width 39 height 6
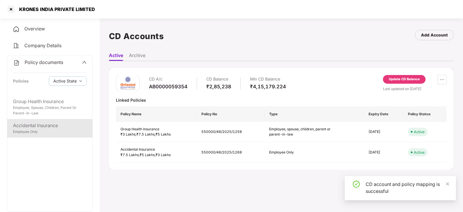
click at [50, 127] on div "Accidental Insurance" at bounding box center [50, 125] width 74 height 7
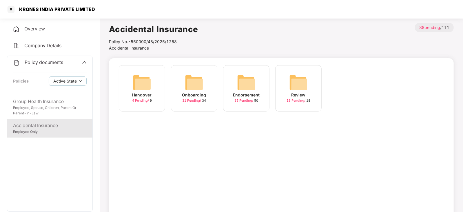
click at [243, 85] on img at bounding box center [246, 82] width 19 height 19
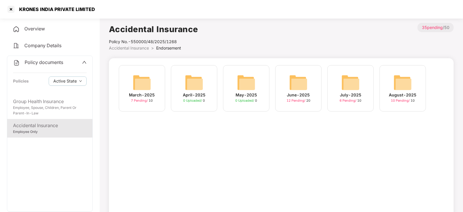
click at [400, 87] on img at bounding box center [402, 82] width 19 height 19
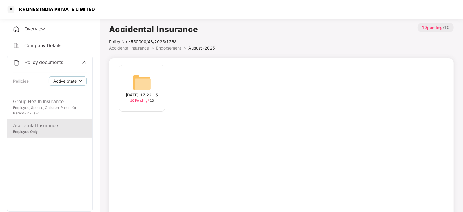
click at [139, 80] on img at bounding box center [142, 82] width 19 height 19
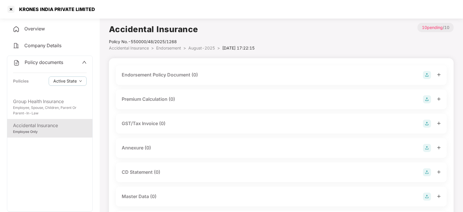
click at [430, 75] on img at bounding box center [427, 75] width 8 height 8
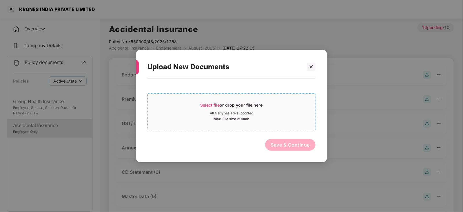
click at [218, 103] on span "Select file" at bounding box center [209, 105] width 19 height 5
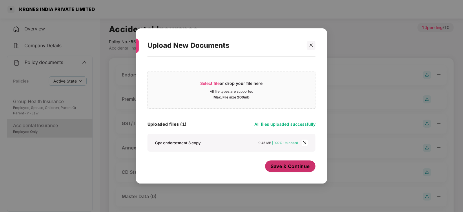
click at [277, 166] on span "Save & Continue" at bounding box center [290, 166] width 39 height 6
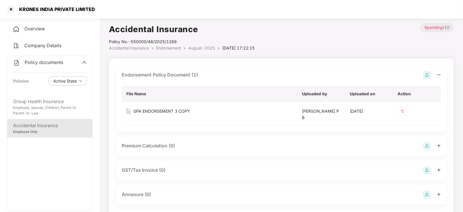
click at [429, 145] on img at bounding box center [427, 146] width 8 height 8
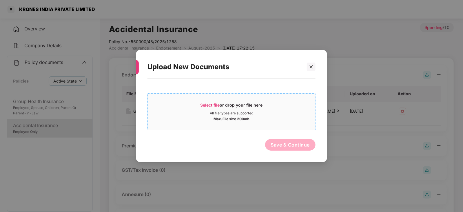
click at [211, 103] on span "Select file" at bounding box center [209, 105] width 19 height 5
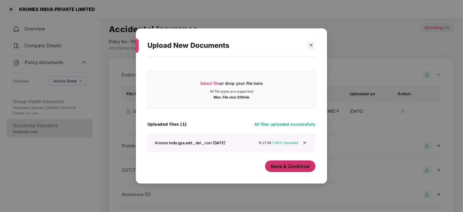
click at [285, 171] on button "Save & Continue" at bounding box center [290, 166] width 51 height 12
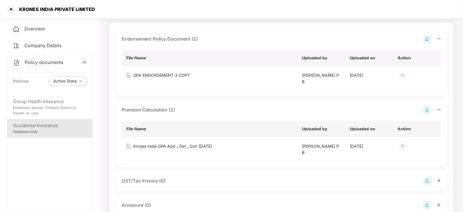
scroll to position [72, 0]
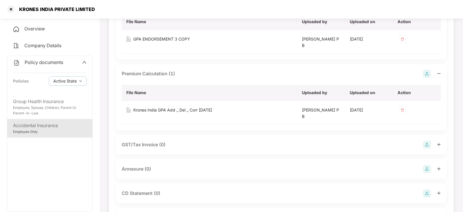
click at [425, 170] on img at bounding box center [427, 169] width 8 height 8
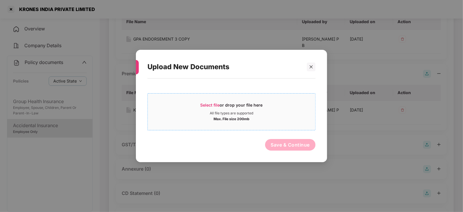
click at [213, 102] on span "Select file or drop your file here All file types are supported Max. File size …" at bounding box center [231, 112] width 167 height 28
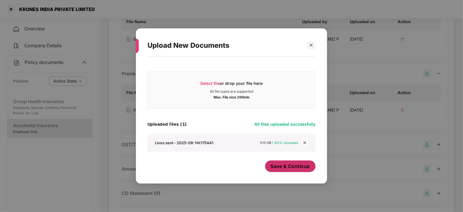
click at [294, 170] on button "Save & Continue" at bounding box center [290, 166] width 51 height 12
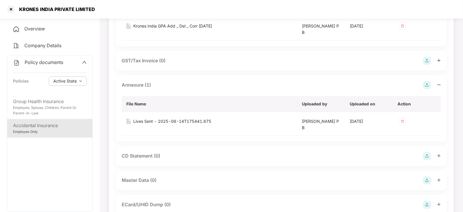
scroll to position [145, 0]
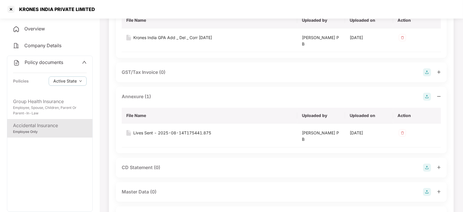
click at [424, 169] on img at bounding box center [427, 168] width 8 height 8
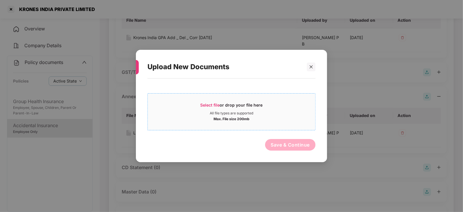
click at [208, 104] on span "Select file" at bounding box center [209, 105] width 19 height 5
click at [314, 68] on div at bounding box center [311, 67] width 9 height 9
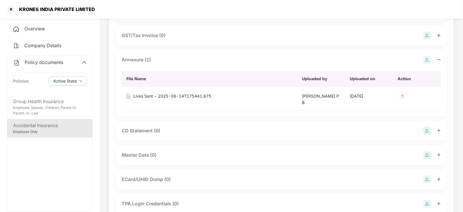
scroll to position [217, 0]
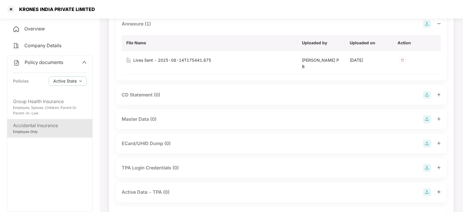
click at [427, 119] on img at bounding box center [427, 119] width 8 height 8
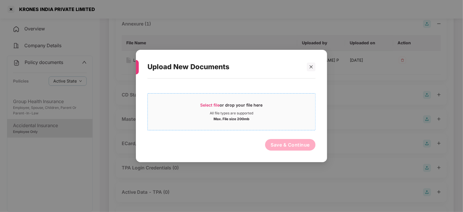
click at [207, 103] on span "Select file" at bounding box center [209, 105] width 19 height 5
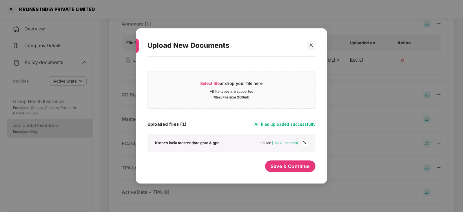
click at [306, 143] on icon "close" at bounding box center [305, 143] width 4 height 4
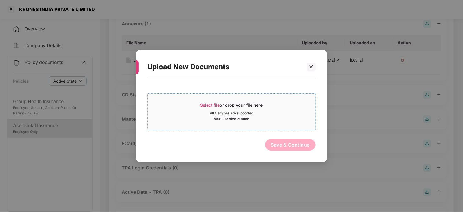
click at [213, 104] on span "Select file" at bounding box center [209, 105] width 19 height 5
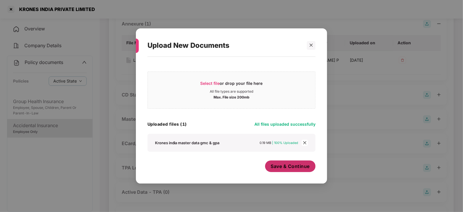
click at [301, 167] on span "Save & Continue" at bounding box center [290, 166] width 39 height 6
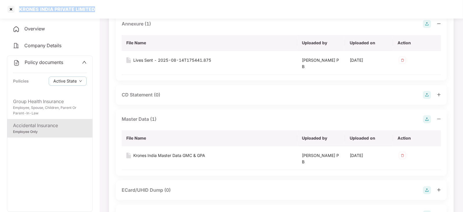
drag, startPoint x: 20, startPoint y: 11, endPoint x: 100, endPoint y: 10, distance: 80.3
click at [100, 9] on div "KRONES INDIA PRIVATE LIMITED" at bounding box center [231, 9] width 463 height 19
copy div "KRONES INDIA PRIVATE LIMITED"
click at [9, 7] on div at bounding box center [10, 9] width 9 height 9
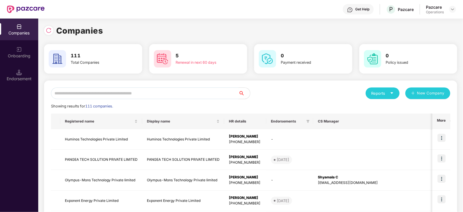
click at [136, 97] on input "text" at bounding box center [144, 93] width 187 height 12
paste input "**********"
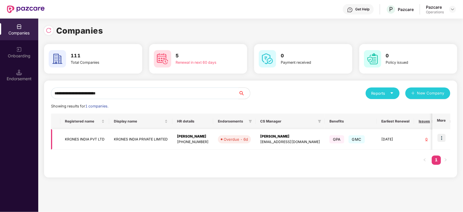
type input "**********"
click at [442, 136] on img at bounding box center [441, 138] width 8 height 8
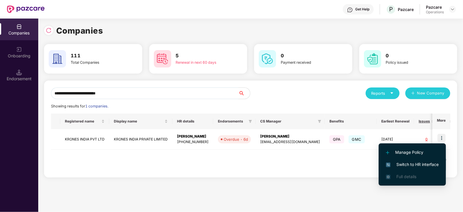
click at [423, 165] on span "Switch to HR interface" at bounding box center [412, 164] width 53 height 6
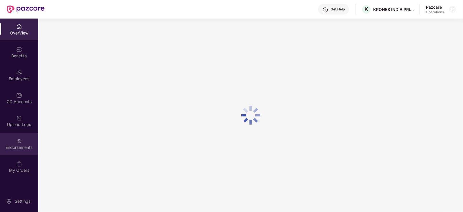
scroll to position [19, 0]
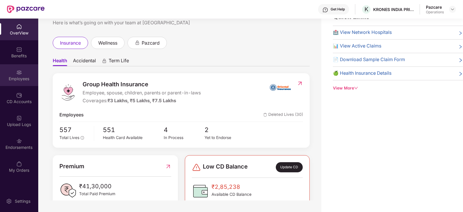
drag, startPoint x: 21, startPoint y: 102, endPoint x: 15, endPoint y: 76, distance: 27.3
click at [15, 76] on div "Employees" at bounding box center [19, 75] width 38 height 22
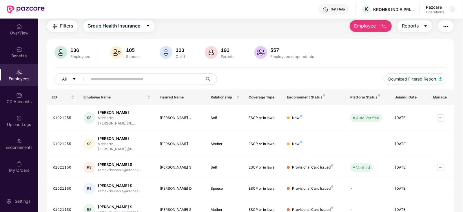
scroll to position [0, 0]
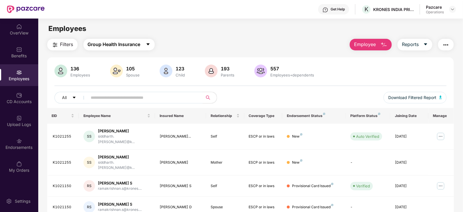
click at [98, 46] on span "Group Health Insurance" at bounding box center [114, 44] width 53 height 7
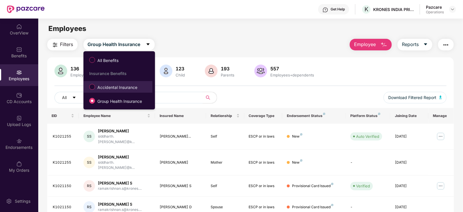
click at [107, 88] on span "Accidental Insurance" at bounding box center [117, 87] width 45 height 6
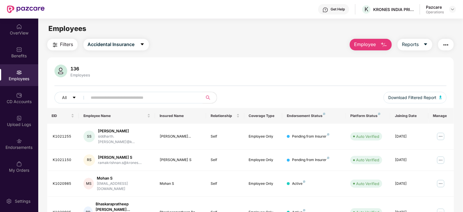
click at [72, 43] on span "Filters" at bounding box center [66, 44] width 13 height 7
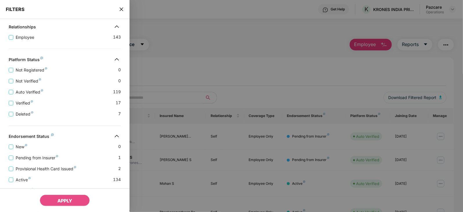
scroll to position [105, 0]
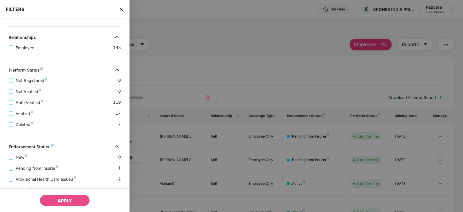
click at [38, 169] on span "Pending from Insurer" at bounding box center [36, 168] width 47 height 6
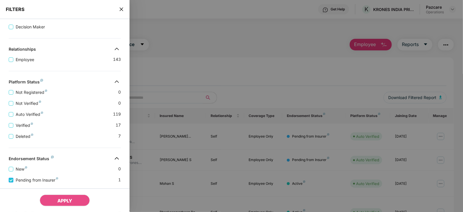
click at [39, 183] on span "Pending from Insurer" at bounding box center [36, 180] width 47 height 6
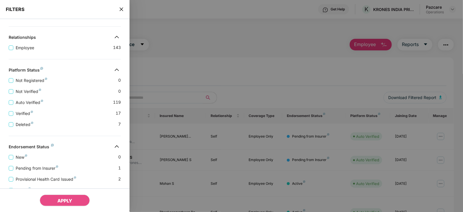
scroll to position [142, 0]
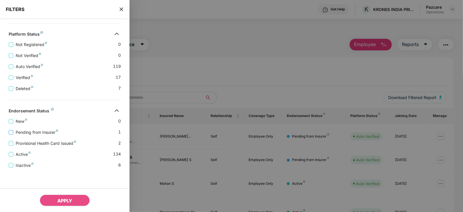
click at [36, 134] on span "Pending from Insurer" at bounding box center [36, 132] width 47 height 6
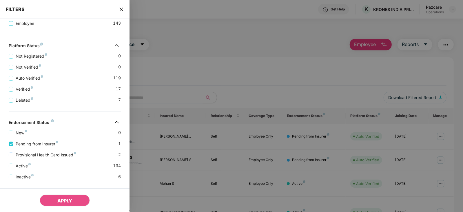
click at [36, 153] on span "Provisional Health Card Issued" at bounding box center [45, 155] width 65 height 6
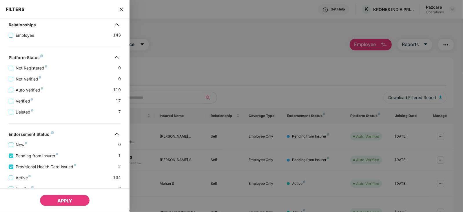
click at [66, 201] on span "APPLY" at bounding box center [64, 201] width 15 height 6
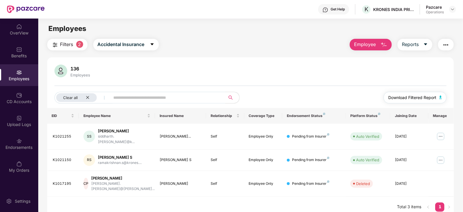
click at [442, 98] on button "Download Filtered Report" at bounding box center [415, 98] width 63 height 12
click at [443, 47] on img "button" at bounding box center [445, 44] width 7 height 7
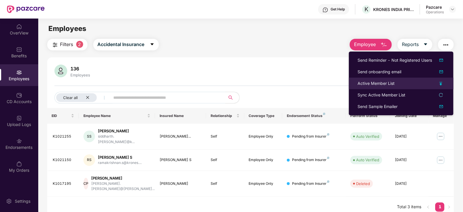
click at [376, 84] on div "Active Member List" at bounding box center [375, 83] width 37 height 6
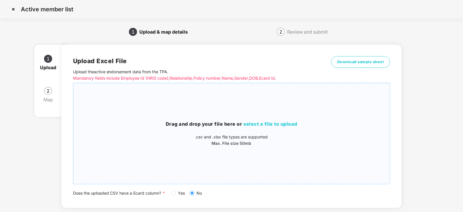
click at [245, 125] on span "select a file to upload" at bounding box center [271, 124] width 54 height 6
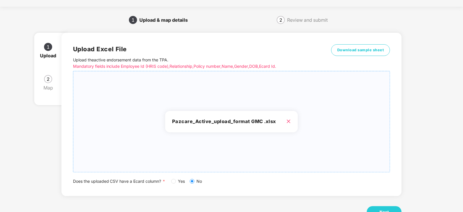
scroll to position [32, 0]
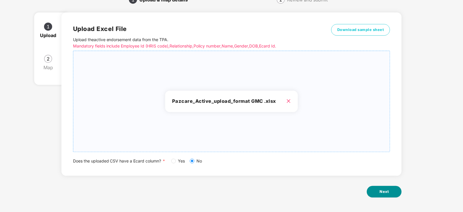
click at [390, 193] on button "Next" at bounding box center [384, 192] width 35 height 12
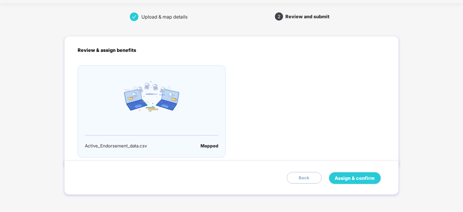
scroll to position [0, 0]
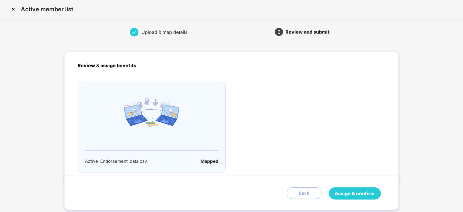
click at [353, 194] on span "Assign & confirm" at bounding box center [355, 193] width 40 height 7
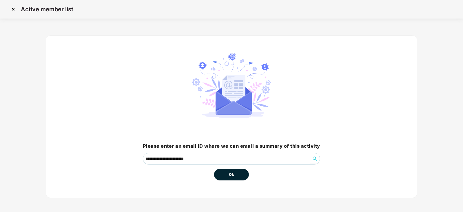
click at [223, 179] on button "Ok" at bounding box center [231, 175] width 35 height 12
click at [223, 173] on button "Ok" at bounding box center [231, 175] width 35 height 12
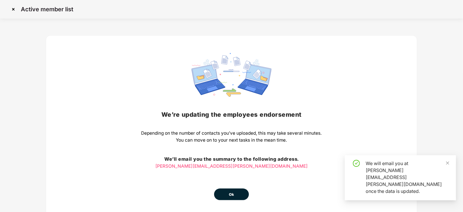
click at [228, 196] on button "Ok" at bounding box center [231, 195] width 35 height 12
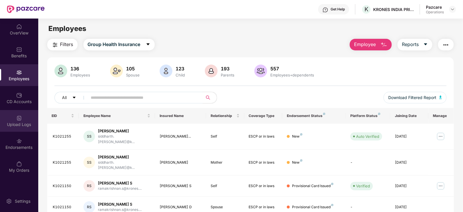
click at [21, 120] on img at bounding box center [19, 118] width 6 height 6
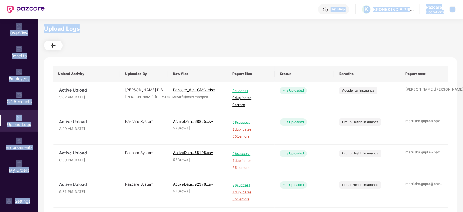
click at [329, 25] on div "Get Help K KRONES INDIA PRIVATE LIMITED Pazcare Operations OverView Benefits Em…" at bounding box center [231, 106] width 463 height 212
click at [329, 25] on div "Upload Logs" at bounding box center [250, 28] width 413 height 9
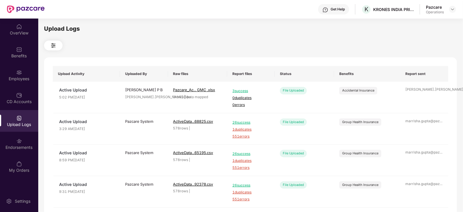
click at [329, 25] on div "Upload Logs" at bounding box center [250, 28] width 413 height 9
click at [453, 5] on div "Pazcare Operations" at bounding box center [441, 9] width 30 height 10
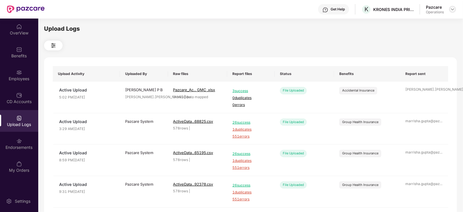
click at [453, 8] on img at bounding box center [452, 9] width 5 height 5
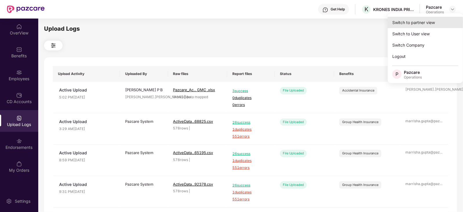
click at [424, 21] on div "Switch to partner view" at bounding box center [425, 22] width 75 height 11
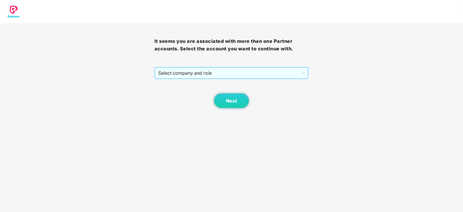
click at [207, 76] on span "Select company and role" at bounding box center [231, 72] width 147 height 11
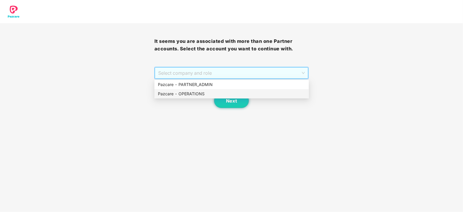
click at [200, 97] on div "Pazcare - OPERATIONS" at bounding box center [231, 94] width 147 height 6
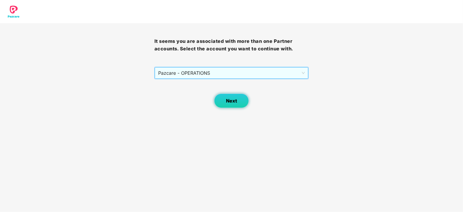
click at [229, 105] on button "Next" at bounding box center [231, 101] width 35 height 14
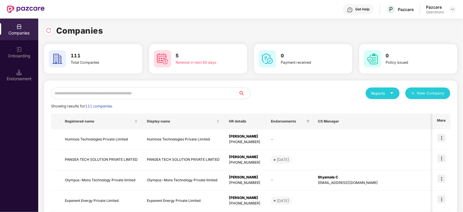
click at [149, 93] on input "text" at bounding box center [144, 93] width 187 height 12
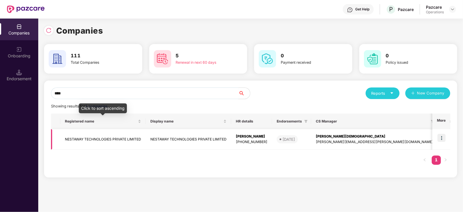
type input "****"
click at [120, 138] on td "NESTAWAY TECHNOLOGIES PRIVATE LIMITED" at bounding box center [102, 139] width 85 height 21
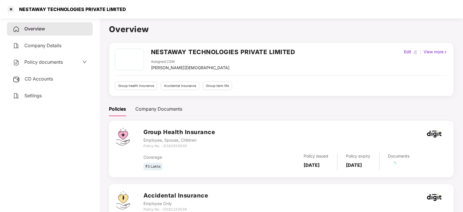
click at [35, 76] on span "CD Accounts" at bounding box center [39, 79] width 28 height 6
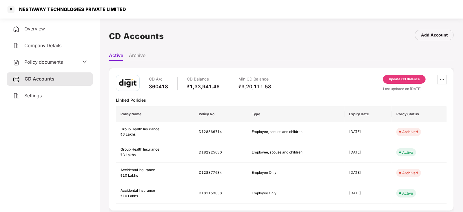
click at [403, 79] on div "Update CD Balance" at bounding box center [404, 79] width 31 height 5
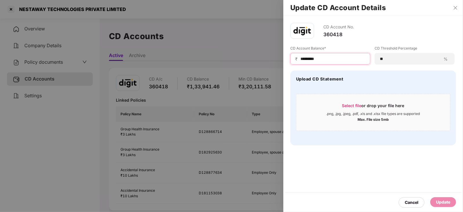
drag, startPoint x: 327, startPoint y: 60, endPoint x: 284, endPoint y: 60, distance: 43.2
click at [284, 60] on div "CD Account No. 360418 CD Account Balance* ₹ ********* CD Threshold Percentage *…" at bounding box center [373, 84] width 180 height 136
paste input
type input "*********"
click at [444, 207] on div "Update" at bounding box center [443, 202] width 26 height 10
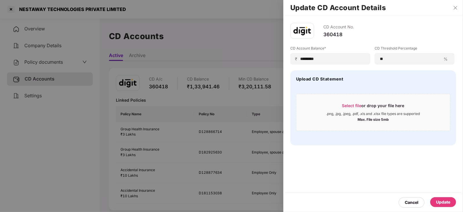
click at [443, 203] on div "Update" at bounding box center [443, 202] width 14 height 6
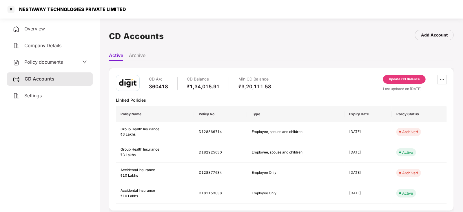
click at [41, 62] on span "Policy documents" at bounding box center [43, 62] width 39 height 6
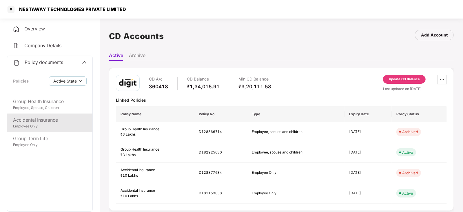
click at [49, 119] on div "Accidental Insurance" at bounding box center [50, 119] width 74 height 7
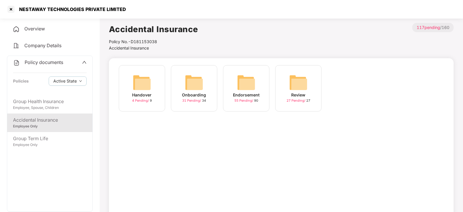
click at [244, 87] on img at bounding box center [246, 82] width 19 height 19
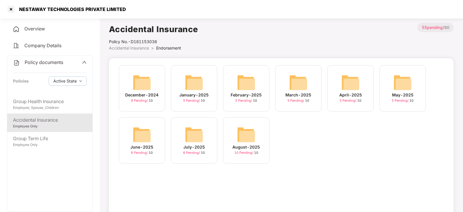
click at [254, 137] on img at bounding box center [246, 134] width 19 height 19
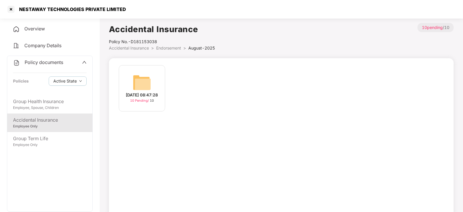
click at [150, 83] on img at bounding box center [142, 82] width 19 height 19
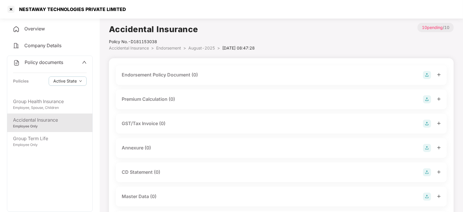
click at [426, 74] on img at bounding box center [427, 75] width 8 height 8
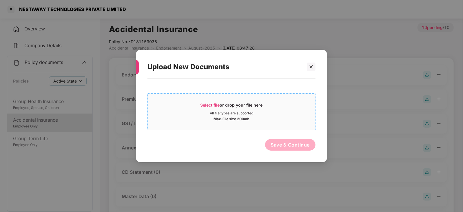
click at [210, 105] on span "Select file" at bounding box center [209, 105] width 19 height 5
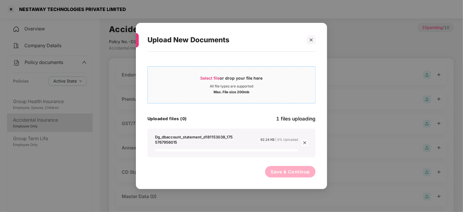
click at [214, 76] on span "Select file" at bounding box center [209, 78] width 19 height 5
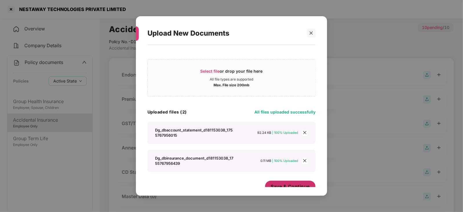
click at [290, 184] on span "Save & Continue" at bounding box center [290, 186] width 39 height 6
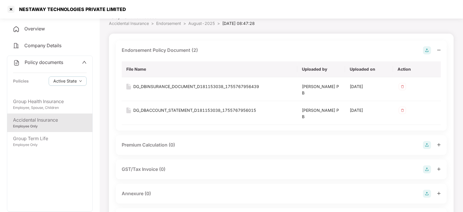
scroll to position [72, 0]
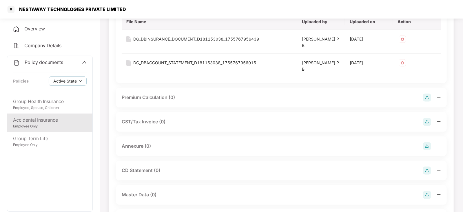
click at [429, 99] on img at bounding box center [427, 98] width 8 height 8
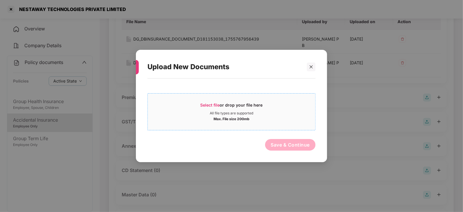
click at [217, 103] on span "Select file" at bounding box center [209, 105] width 19 height 5
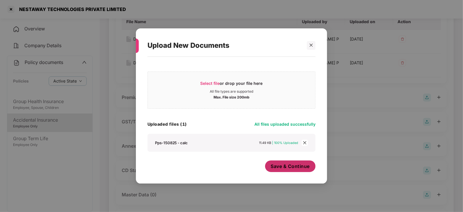
click at [277, 170] on button "Save & Continue" at bounding box center [290, 166] width 51 height 12
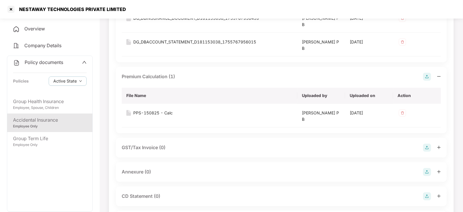
scroll to position [109, 0]
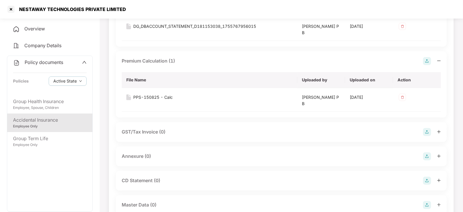
click at [428, 157] on img at bounding box center [427, 156] width 8 height 8
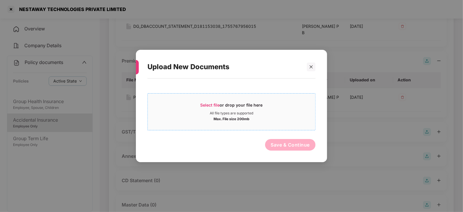
click at [220, 106] on div "Select file or drop your file here" at bounding box center [231, 106] width 62 height 9
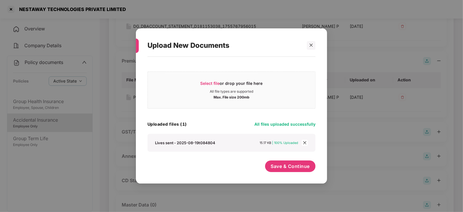
click at [262, 166] on div "Save & Continue" at bounding box center [231, 167] width 168 height 14
click at [270, 167] on button "Save & Continue" at bounding box center [290, 166] width 51 height 12
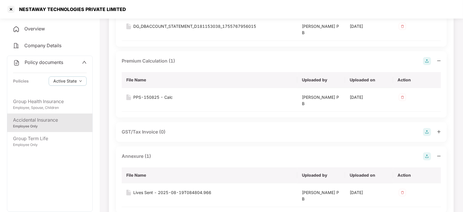
scroll to position [36, 0]
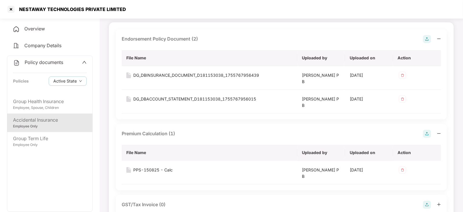
click at [429, 40] on img at bounding box center [427, 39] width 8 height 8
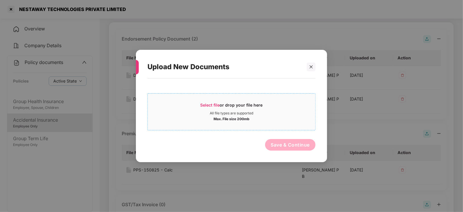
click at [215, 101] on span "Select file or drop your file here All file types are supported Max. File size …" at bounding box center [231, 112] width 167 height 28
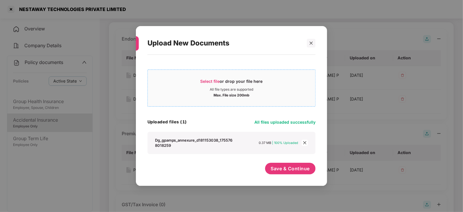
click at [215, 79] on span "Select file" at bounding box center [209, 81] width 19 height 5
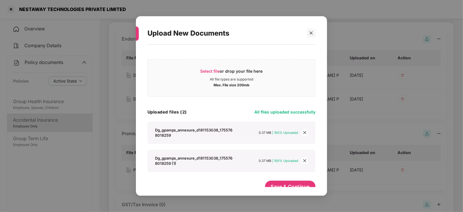
click at [306, 161] on icon "close" at bounding box center [305, 161] width 4 height 4
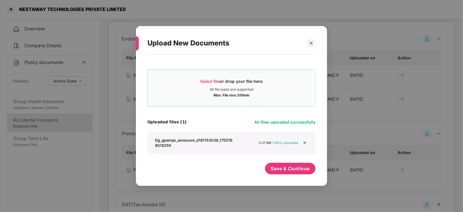
click at [211, 79] on span "Select file" at bounding box center [209, 81] width 19 height 5
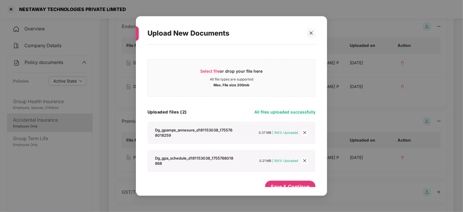
scroll to position [109, 0]
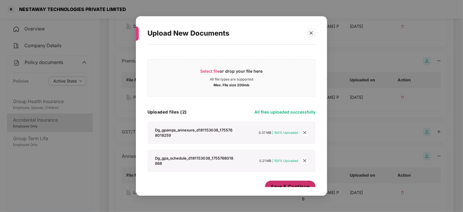
click at [284, 185] on span "Save & Continue" at bounding box center [290, 186] width 39 height 6
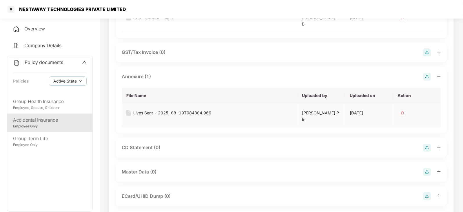
scroll to position [289, 0]
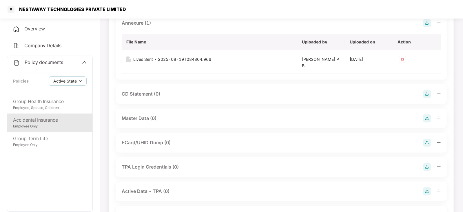
click at [427, 96] on img at bounding box center [427, 94] width 8 height 8
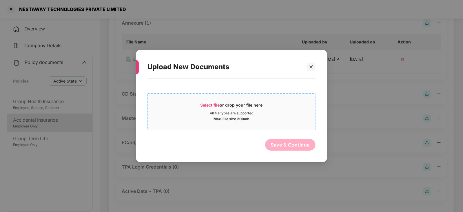
click at [207, 109] on div "Select file or drop your file here" at bounding box center [231, 106] width 62 height 9
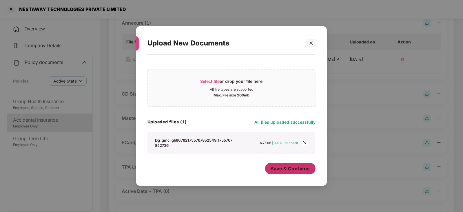
click at [283, 169] on span "Save & Continue" at bounding box center [290, 168] width 39 height 6
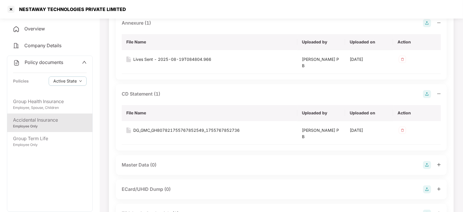
click at [424, 163] on img at bounding box center [427, 165] width 8 height 8
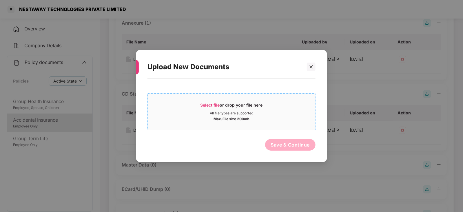
click at [203, 101] on span "Select file or drop your file here All file types are supported Max. File size …" at bounding box center [231, 112] width 167 height 28
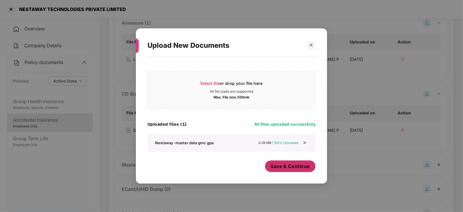
click at [293, 167] on span "Save & Continue" at bounding box center [290, 166] width 39 height 6
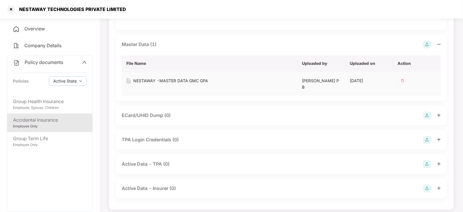
scroll to position [414, 0]
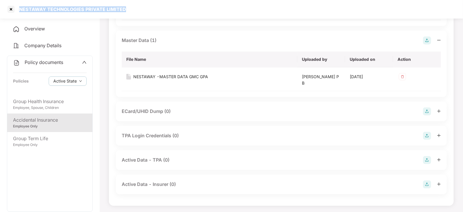
drag, startPoint x: 19, startPoint y: 9, endPoint x: 124, endPoint y: 10, distance: 105.7
click at [124, 10] on div "NESTAWAY TECHNOLOGIES PRIVATE LIMITED" at bounding box center [231, 9] width 463 height 19
copy div "NESTAWAY TECHNOLOGIES PRIVATE LIMITED"
click at [10, 9] on div at bounding box center [10, 9] width 9 height 9
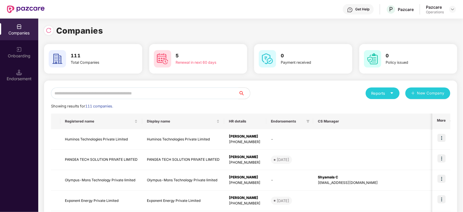
scroll to position [0, 0]
click at [117, 94] on input "text" at bounding box center [144, 93] width 187 height 12
paste input "**********"
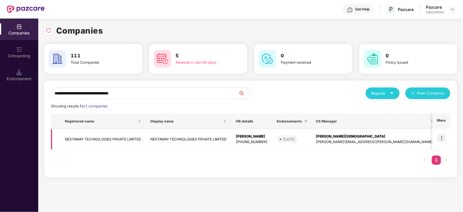
type input "**********"
click at [441, 138] on img at bounding box center [441, 138] width 8 height 8
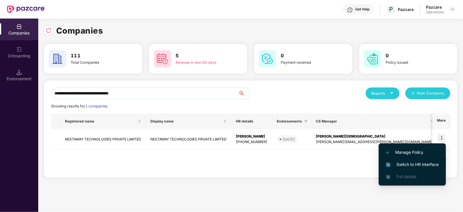
click at [424, 163] on span "Switch to HR interface" at bounding box center [412, 164] width 53 height 6
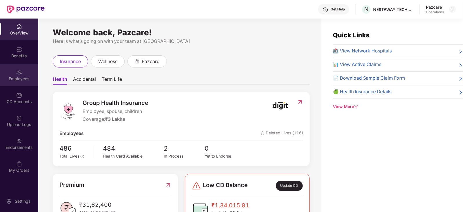
click at [19, 81] on div "Employees" at bounding box center [19, 79] width 38 height 6
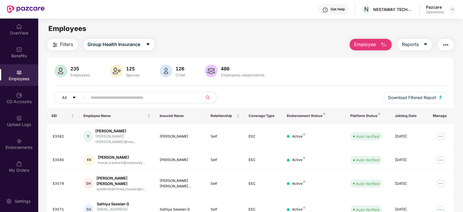
click at [53, 48] on img "button" at bounding box center [55, 44] width 7 height 7
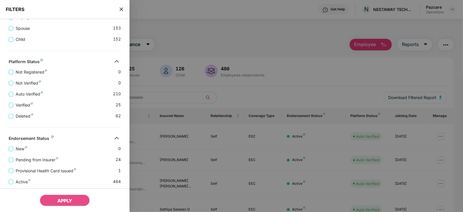
scroll to position [172, 0]
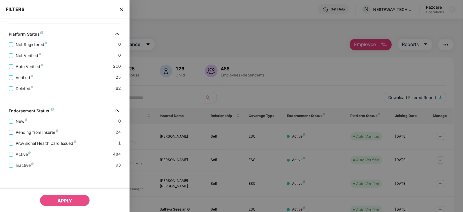
click at [28, 134] on span "Pending from Insurer" at bounding box center [36, 132] width 47 height 6
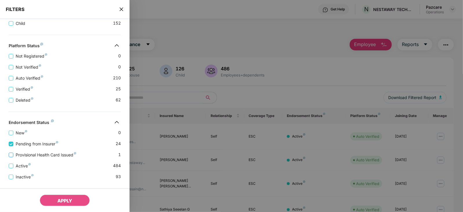
drag, startPoint x: 36, startPoint y: 151, endPoint x: 35, endPoint y: 156, distance: 4.9
click at [36, 151] on div "Provisional Health Card Issued 1" at bounding box center [65, 152] width 112 height 11
click at [34, 157] on span "Provisional Health Card Issued" at bounding box center [45, 155] width 65 height 6
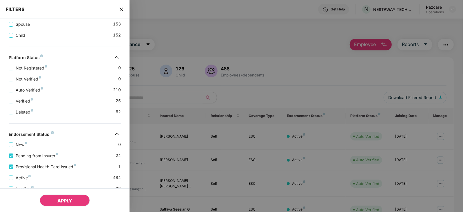
click at [51, 202] on button "APPLY" at bounding box center [65, 201] width 50 height 12
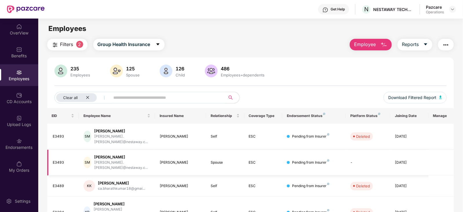
scroll to position [36, 0]
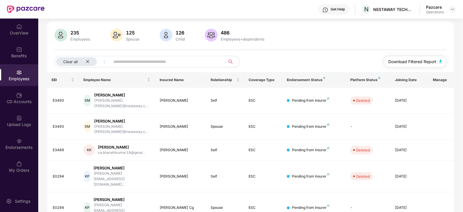
click at [440, 62] on img "button" at bounding box center [440, 61] width 3 height 3
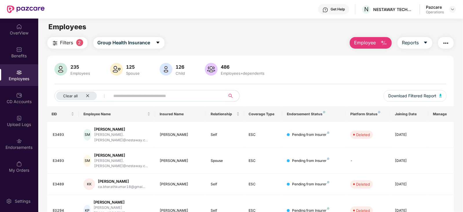
scroll to position [0, 0]
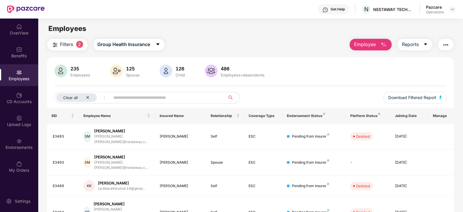
click at [445, 46] on img "button" at bounding box center [445, 44] width 7 height 7
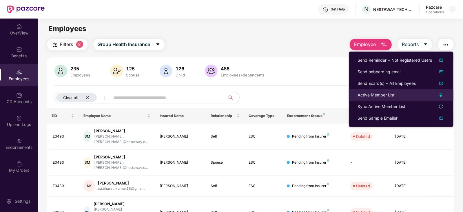
click at [378, 95] on div "Active Member List" at bounding box center [375, 95] width 37 height 6
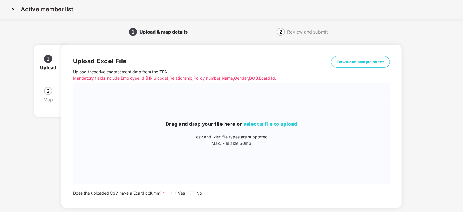
click at [174, 196] on label "Yes" at bounding box center [179, 193] width 16 height 6
click at [253, 126] on span "select a file to upload" at bounding box center [271, 124] width 54 height 6
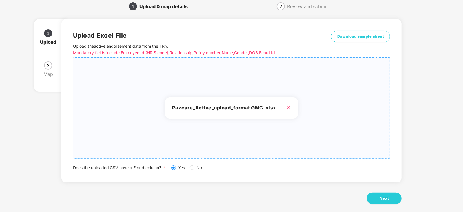
scroll to position [32, 0]
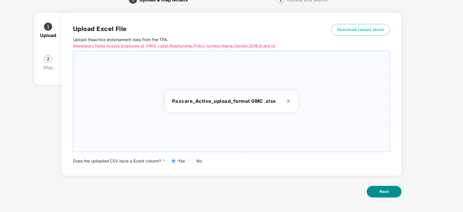
click at [383, 191] on span "Next" at bounding box center [383, 192] width 9 height 6
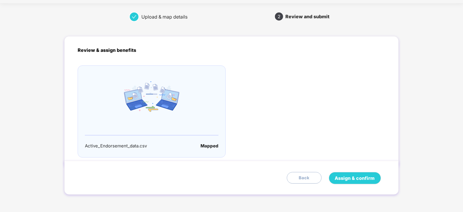
scroll to position [0, 0]
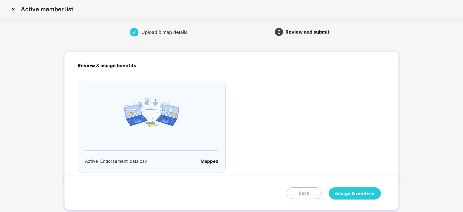
click at [365, 196] on span "Assign & confirm" at bounding box center [355, 193] width 40 height 7
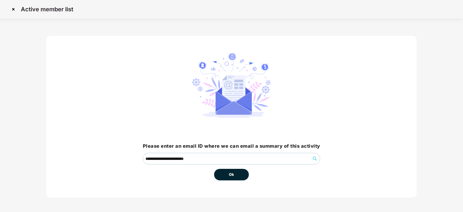
click at [231, 181] on div "**********" at bounding box center [231, 116] width 371 height 163
click at [230, 177] on span "Ok" at bounding box center [231, 175] width 5 height 6
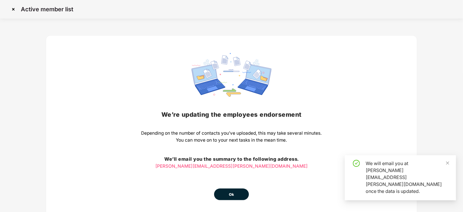
click at [230, 177] on div "We’re updating the employees endorsement Depending on the number of contacts yo…" at bounding box center [231, 126] width 180 height 147
click at [237, 208] on div "We’re updating the employees endorsement Depending on the number of contacts yo…" at bounding box center [231, 126] width 371 height 183
click at [233, 198] on button "Ok" at bounding box center [231, 195] width 35 height 12
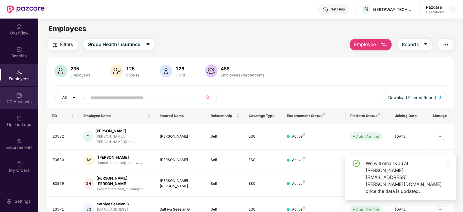
click at [17, 108] on div "CD Accounts" at bounding box center [19, 98] width 38 height 22
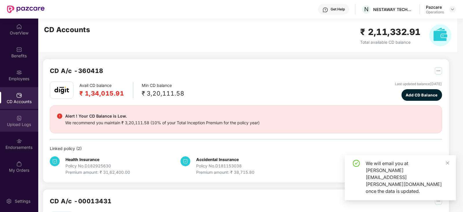
click at [18, 124] on div "Upload Logs" at bounding box center [19, 125] width 38 height 6
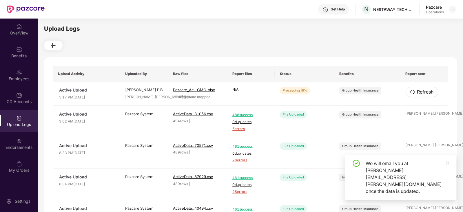
click at [423, 95] on span "Refresh" at bounding box center [425, 91] width 17 height 7
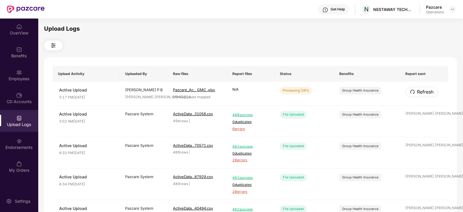
click at [423, 95] on span "Refresh" at bounding box center [425, 91] width 17 height 7
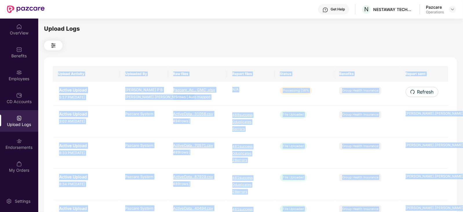
click at [423, 95] on span "Refresh" at bounding box center [425, 91] width 17 height 7
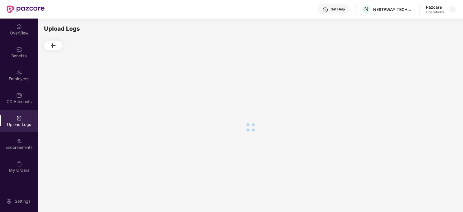
click at [347, 99] on div at bounding box center [250, 127] width 413 height 154
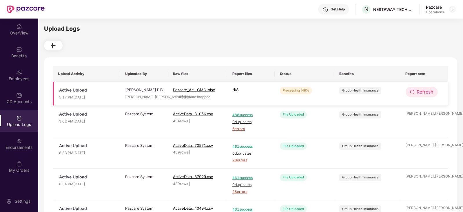
click at [411, 90] on button "Refresh" at bounding box center [422, 92] width 32 height 10
click at [412, 90] on icon "redo" at bounding box center [412, 92] width 4 height 4
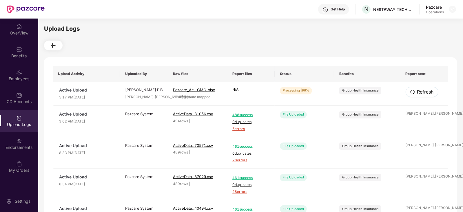
click at [412, 90] on icon "redo" at bounding box center [412, 92] width 4 height 4
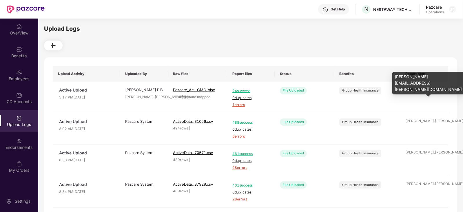
click at [412, 90] on div "siddique.ahmed@pa ..." at bounding box center [425, 90] width 38 height 6
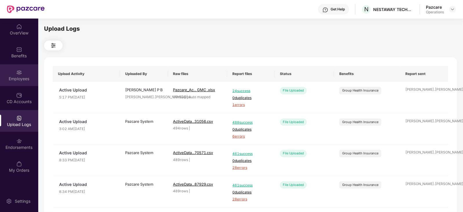
click at [22, 72] on img at bounding box center [19, 73] width 6 height 6
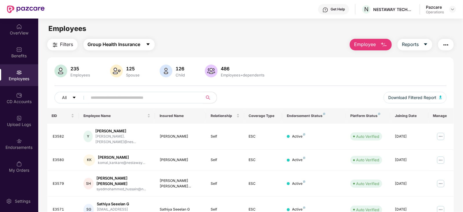
click at [121, 40] on button "Group Health Insurance" at bounding box center [118, 45] width 71 height 12
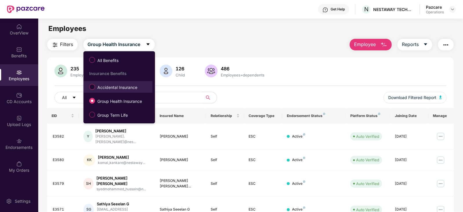
click at [107, 90] on span "Accidental Insurance" at bounding box center [117, 87] width 45 height 6
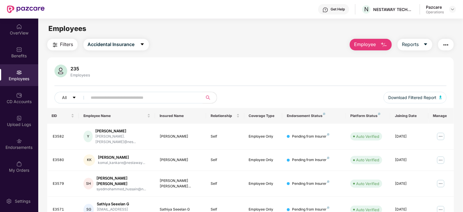
click at [59, 49] on button "Filters" at bounding box center [62, 45] width 30 height 12
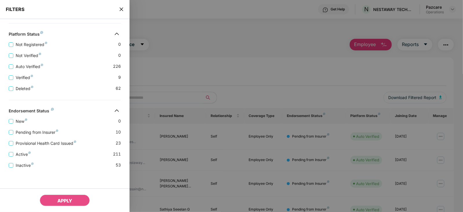
scroll to position [151, 0]
click at [35, 134] on span "Pending from Insurer" at bounding box center [36, 132] width 47 height 6
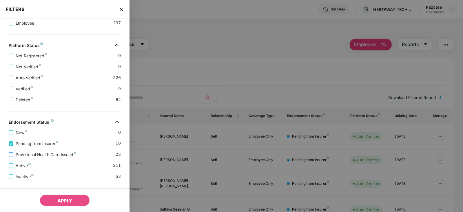
click at [37, 153] on span "Provisional Health Card Issued" at bounding box center [45, 155] width 65 height 6
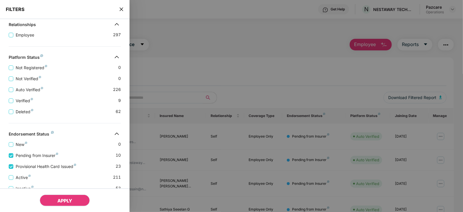
click at [65, 202] on span "APPLY" at bounding box center [64, 201] width 15 height 6
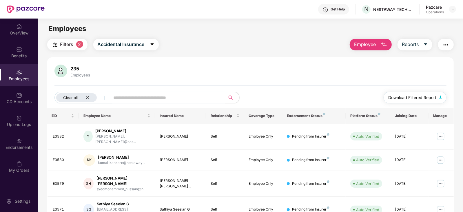
click at [437, 99] on button "Download Filtered Report" at bounding box center [415, 98] width 63 height 12
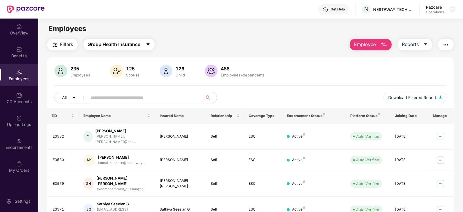
click at [116, 47] on span "Group Health Insurance" at bounding box center [114, 44] width 53 height 7
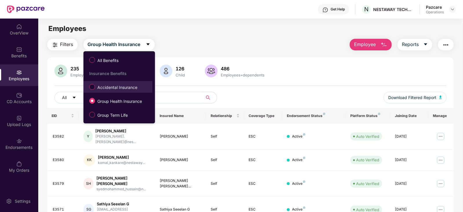
click at [113, 88] on span "Accidental Insurance" at bounding box center [117, 87] width 45 height 6
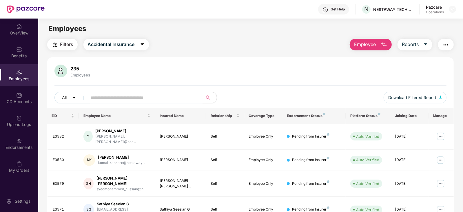
click at [59, 46] on button "Filters" at bounding box center [62, 45] width 30 height 12
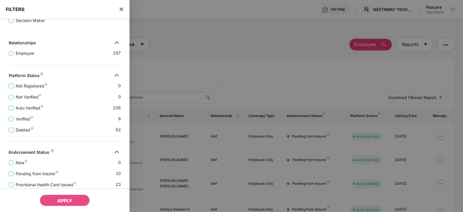
scroll to position [151, 0]
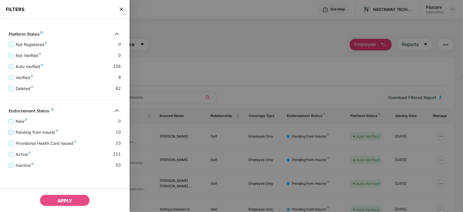
click at [45, 134] on span "Pending from Insurer" at bounding box center [36, 132] width 47 height 6
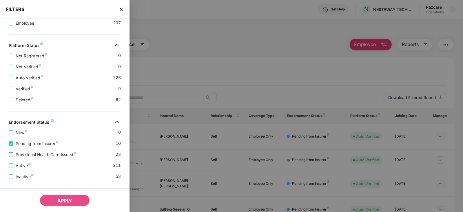
click at [44, 153] on span "Provisional Health Card Issued" at bounding box center [45, 155] width 65 height 6
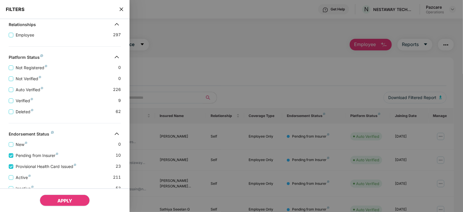
click at [54, 201] on button "APPLY" at bounding box center [65, 201] width 50 height 12
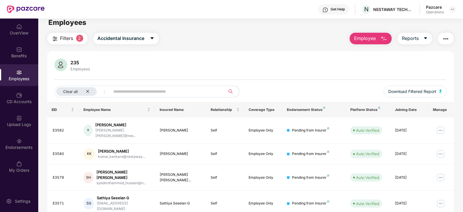
scroll to position [0, 0]
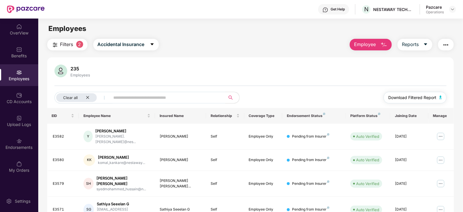
click at [440, 98] on img "button" at bounding box center [440, 97] width 3 height 3
click at [444, 45] on img "button" at bounding box center [445, 44] width 7 height 7
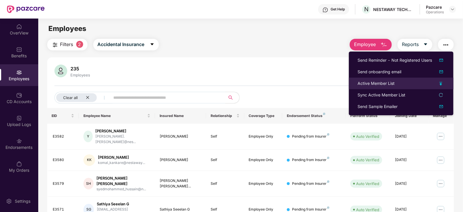
click at [374, 84] on div "Active Member List" at bounding box center [375, 83] width 37 height 6
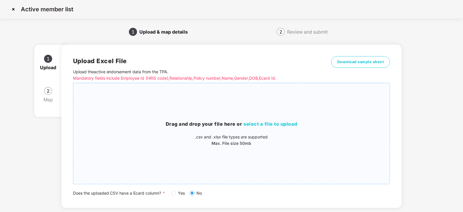
click at [250, 125] on span "select a file to upload" at bounding box center [271, 124] width 54 height 6
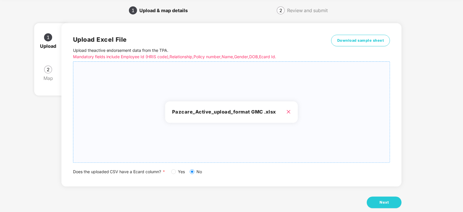
scroll to position [32, 0]
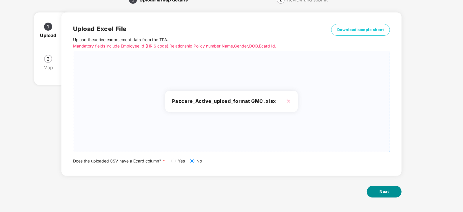
click at [391, 193] on button "Next" at bounding box center [384, 192] width 35 height 12
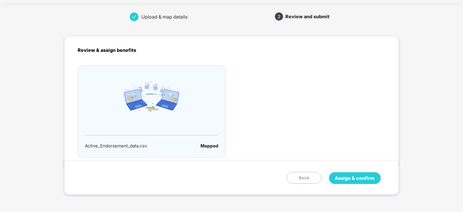
scroll to position [0, 0]
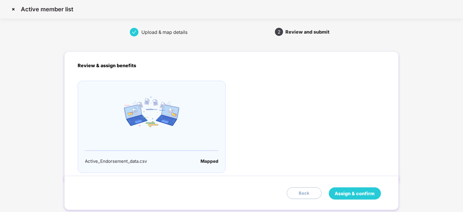
drag, startPoint x: 381, startPoint y: 188, endPoint x: 374, endPoint y: 189, distance: 7.4
click at [378, 189] on div "Assign & confirm Back" at bounding box center [233, 193] width 310 height 12
click at [368, 191] on span "Assign & confirm" at bounding box center [355, 193] width 40 height 7
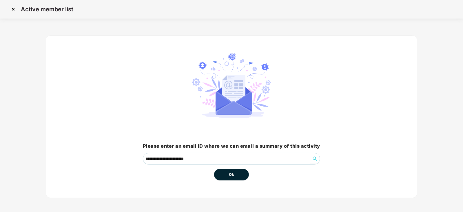
click at [232, 172] on span "Ok" at bounding box center [231, 175] width 5 height 6
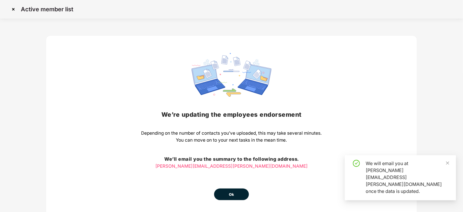
click at [228, 189] on button "Ok" at bounding box center [231, 195] width 35 height 12
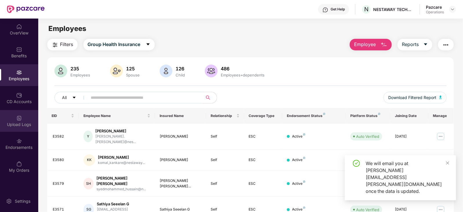
click at [21, 123] on div "Upload Logs" at bounding box center [19, 125] width 38 height 6
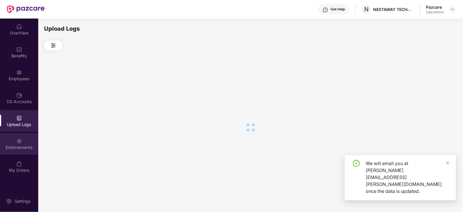
click at [25, 144] on div "Endorsements" at bounding box center [19, 144] width 38 height 22
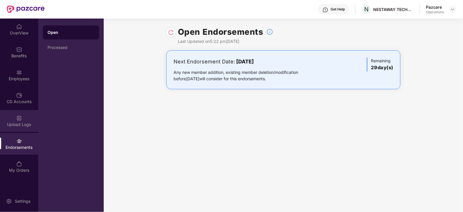
click at [22, 119] on img at bounding box center [19, 118] width 6 height 6
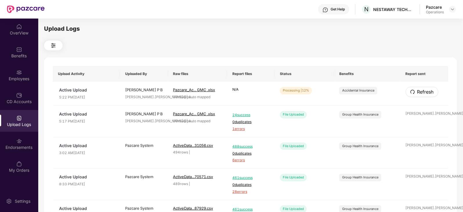
click at [435, 91] on button "Refresh" at bounding box center [422, 92] width 33 height 10
click at [433, 91] on button "Refresh" at bounding box center [422, 92] width 33 height 10
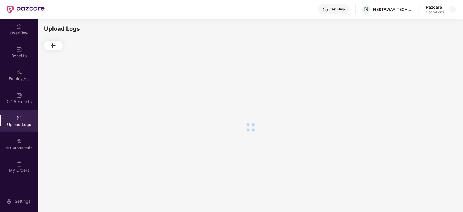
click at [433, 91] on div at bounding box center [250, 127] width 413 height 154
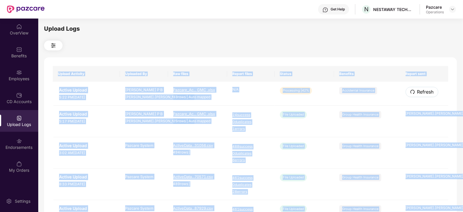
click at [433, 91] on button "Refresh" at bounding box center [422, 92] width 33 height 10
click at [320, 136] on td "File Uploaded" at bounding box center [304, 122] width 59 height 32
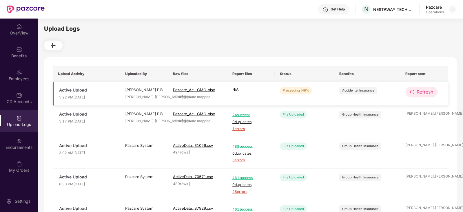
click at [416, 92] on button "Refresh" at bounding box center [422, 92] width 32 height 10
click at [416, 92] on button "Refresh" at bounding box center [422, 92] width 33 height 10
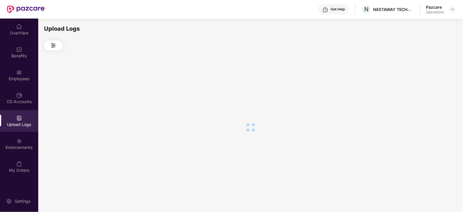
click at [416, 92] on div at bounding box center [250, 127] width 413 height 154
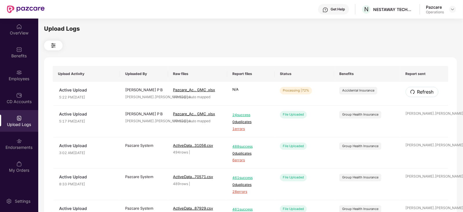
click at [416, 92] on button "Refresh" at bounding box center [422, 92] width 33 height 10
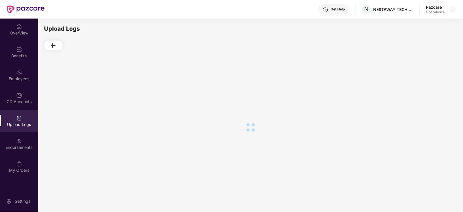
click at [416, 92] on div at bounding box center [250, 127] width 413 height 154
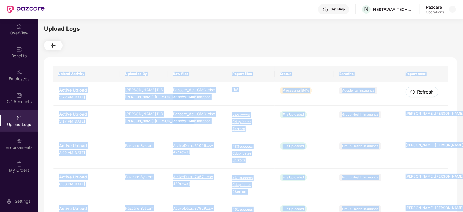
click at [416, 92] on button "Refresh" at bounding box center [422, 92] width 33 height 10
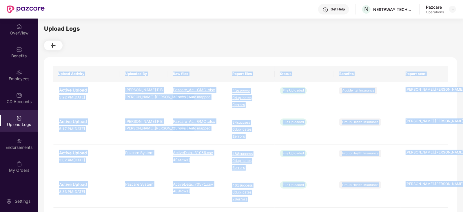
click at [320, 76] on th "Status" at bounding box center [304, 74] width 59 height 16
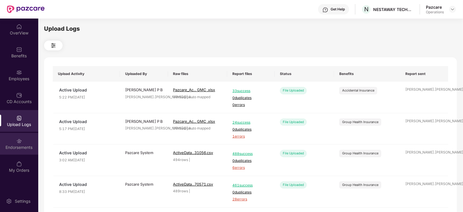
click at [19, 150] on div "Endorsements" at bounding box center [19, 144] width 38 height 22
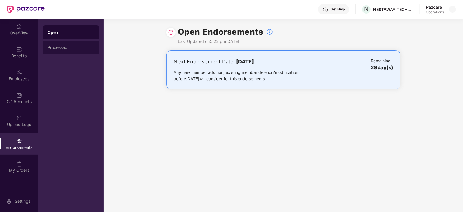
click at [62, 49] on div "Processed" at bounding box center [71, 47] width 47 height 5
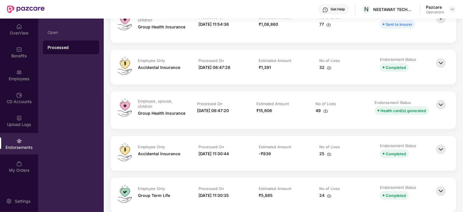
scroll to position [470, 0]
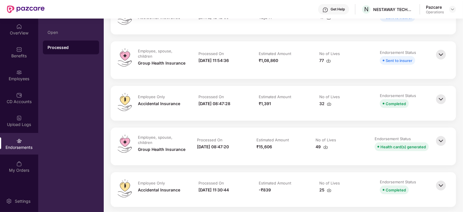
click at [444, 139] on img at bounding box center [441, 141] width 13 height 13
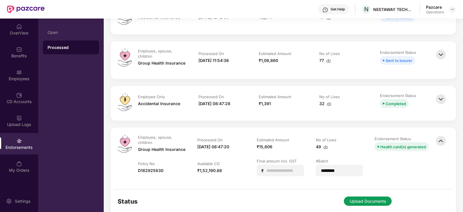
click at [439, 98] on img at bounding box center [441, 99] width 13 height 13
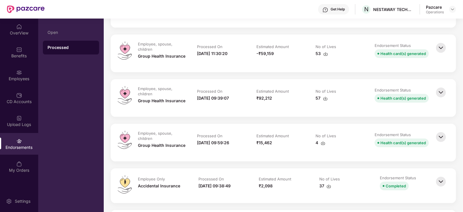
scroll to position [941, 0]
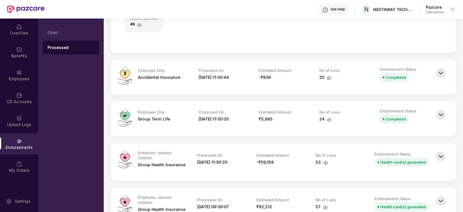
click at [442, 111] on img at bounding box center [441, 114] width 13 height 13
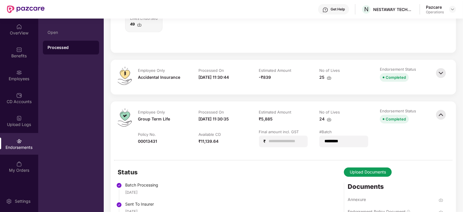
click at [441, 72] on img at bounding box center [441, 73] width 13 height 13
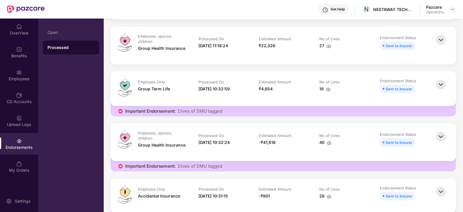
scroll to position [0, 0]
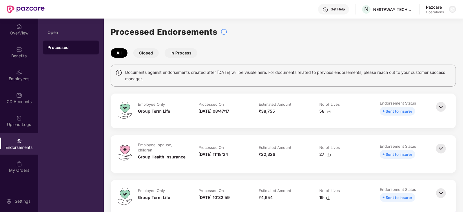
click at [453, 10] on img at bounding box center [452, 9] width 5 height 5
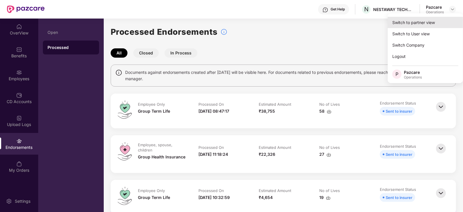
click at [430, 21] on div "Switch to partner view" at bounding box center [425, 22] width 75 height 11
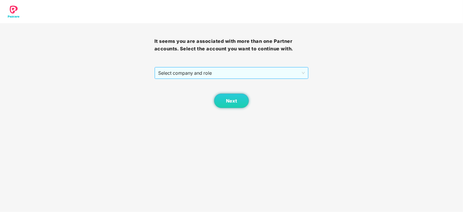
click at [178, 75] on span "Select company and role" at bounding box center [231, 72] width 147 height 11
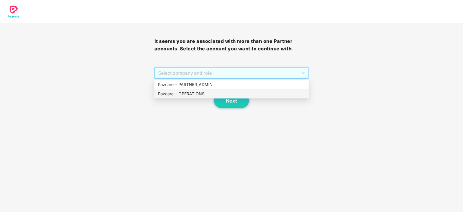
click at [172, 93] on div "Pazcare - OPERATIONS" at bounding box center [231, 94] width 147 height 6
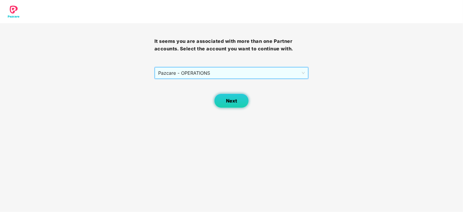
click at [226, 100] on span "Next" at bounding box center [231, 101] width 11 height 6
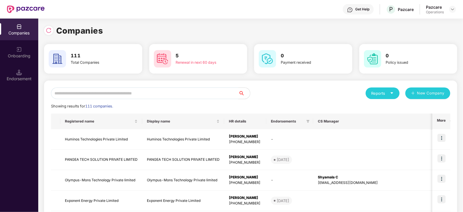
click at [16, 88] on div "Companies Onboarding Endorsement" at bounding box center [19, 116] width 38 height 194
click at [16, 80] on div "Endorsement" at bounding box center [19, 79] width 38 height 6
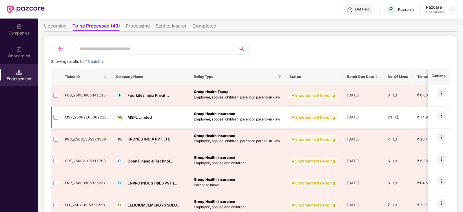
scroll to position [155, 0]
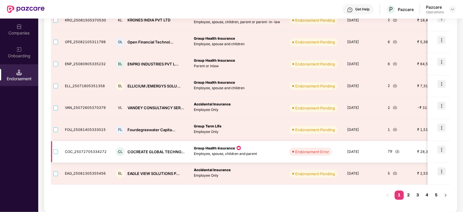
click at [52, 153] on td at bounding box center [55, 152] width 9 height 22
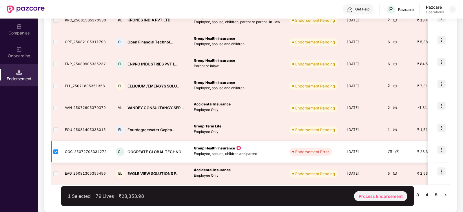
click at [438, 152] on img at bounding box center [441, 150] width 8 height 8
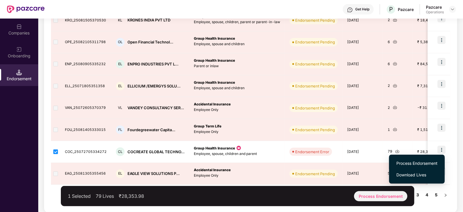
click at [417, 165] on span "Process Endorsement" at bounding box center [416, 163] width 41 height 6
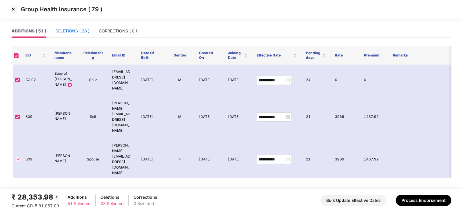
click at [62, 29] on div "DELETIONS ( 28 )" at bounding box center [72, 31] width 34 height 6
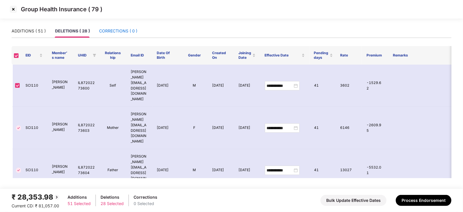
click at [117, 33] on div "CORRECTIONS ( 0 )" at bounding box center [118, 31] width 38 height 6
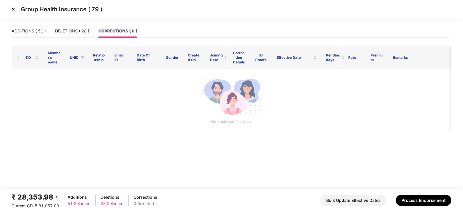
click at [13, 13] on img at bounding box center [13, 9] width 9 height 9
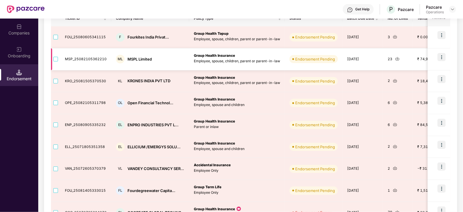
scroll to position [155, 0]
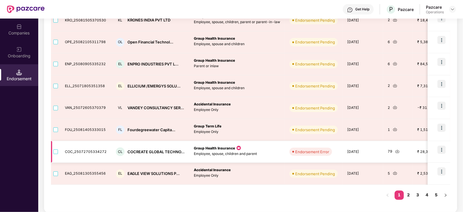
click at [443, 149] on img at bounding box center [441, 150] width 8 height 8
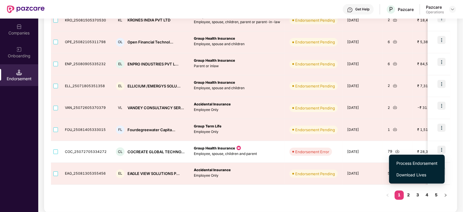
click at [403, 161] on span "Process Endorsement" at bounding box center [416, 163] width 41 height 6
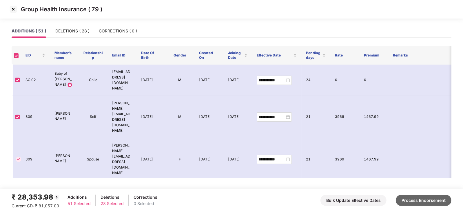
click at [413, 198] on button "Process Endorsement" at bounding box center [424, 200] width 56 height 11
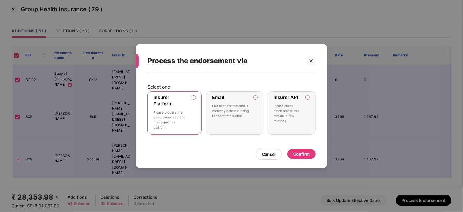
click at [305, 153] on div "Confirm" at bounding box center [301, 154] width 17 height 6
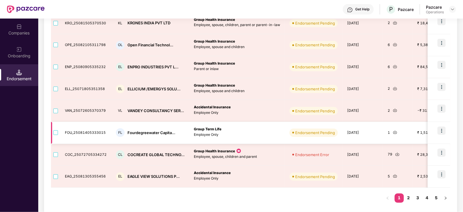
scroll to position [155, 0]
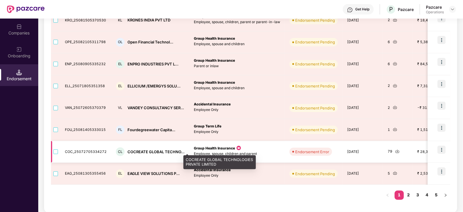
click at [135, 152] on div "COCREATE GLOBAL TECHNO..." at bounding box center [155, 152] width 57 height 6
copy div "COCREATE"
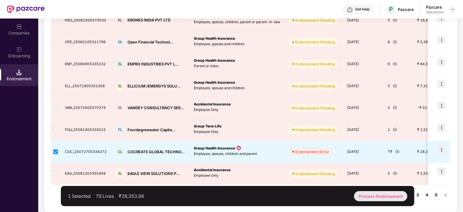
click at [381, 199] on div "Process Endorsement" at bounding box center [380, 196] width 53 height 10
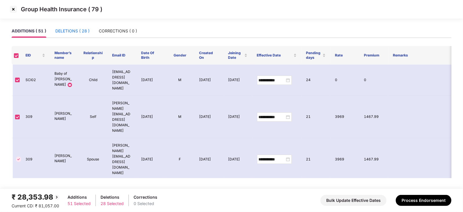
click at [69, 29] on div "DELETIONS ( 28 )" at bounding box center [72, 31] width 34 height 6
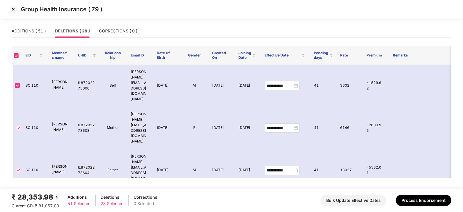
click at [14, 8] on img at bounding box center [13, 9] width 9 height 9
